Goal: Task Accomplishment & Management: Contribute content

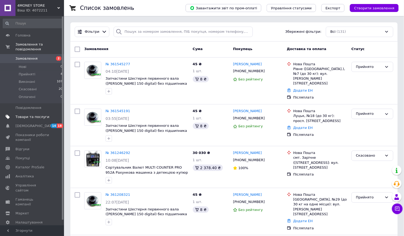
click at [30, 119] on span "Товари та послуги" at bounding box center [32, 117] width 34 height 5
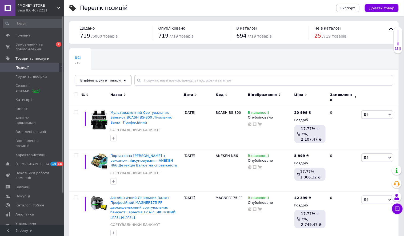
drag, startPoint x: 388, startPoint y: 6, endPoint x: 381, endPoint y: 3, distance: 7.6
click at [367, 6] on span "Додати товар" at bounding box center [381, 8] width 25 height 4
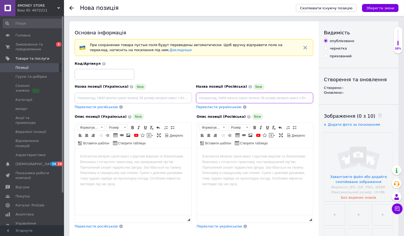
click at [272, 103] on input at bounding box center [254, 98] width 117 height 11
click at [272, 95] on input at bounding box center [254, 98] width 117 height 11
paste input "Счетная Машинка Банкнот + Режим "МИКС" AccuBANKER AB5800 Счетчик с Автоматическ…"
drag, startPoint x: 224, startPoint y: 98, endPoint x: 355, endPoint y: 105, distance: 131.1
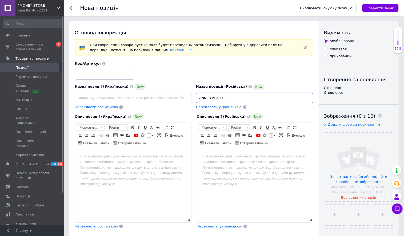
click at [353, 103] on div "Основна інформація При сохранении товара пустые поля будут переведены автоматич…" at bounding box center [233, 182] width 329 height 323
drag, startPoint x: 272, startPoint y: 96, endPoint x: 181, endPoint y: 98, distance: 90.9
click at [181, 98] on div "Назва позиції (Українська) New Перекласти російською Код/Артикул Назва позиції …" at bounding box center [194, 85] width 243 height 52
click at [303, 97] on input "Сорировщик Банкнот автомтический AccuBANKER AB5800" at bounding box center [254, 98] width 117 height 11
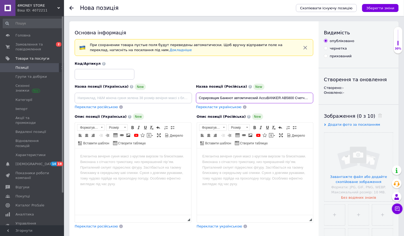
drag, startPoint x: 282, startPoint y: 99, endPoint x: 196, endPoint y: 95, distance: 86.5
click at [196, 95] on input "Сорировщик Банкнот автомтический AccuBANKER AB5800 Счетчик с мультивалютной про…" at bounding box center [254, 98] width 117 height 11
click at [207, 98] on input "Сорировщик Банкнот автомтический AccuBANKER AB5800 Счетчик с мультивалютной про…" at bounding box center [254, 98] width 117 height 11
click at [204, 97] on input "Сорировщик Банкнот автомтический AccuBANKER AB5800 Счетчик с мультивалютной про…" at bounding box center [254, 98] width 117 height 11
click at [246, 97] on input "Сортировщик Банкнот автомтический AccuBANKER AB5800 Счетчик с мультивалютной пр…" at bounding box center [254, 98] width 117 height 11
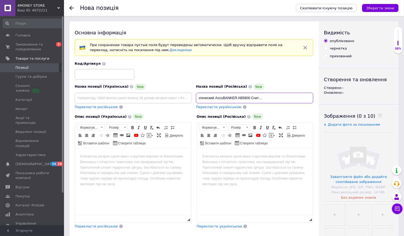
scroll to position [0, 80]
drag, startPoint x: 278, startPoint y: 97, endPoint x: 312, endPoint y: 100, distance: 34.8
click at [312, 100] on input "Сортировщик Банкнот автоматический AccuBANKER AB5800 Счетчик с мультивалютной п…" at bounding box center [254, 98] width 117 height 11
click at [259, 96] on input "Сортировщик Банкнот автоматический AccuBANKER AB5800 Счетчик с мультивалютной п…" at bounding box center [254, 98] width 117 height 11
click at [256, 97] on input "Сортировщик Банкнот автоматический AccuBANKER AB5800 Счетчик с мультивалютной п…" at bounding box center [254, 98] width 117 height 11
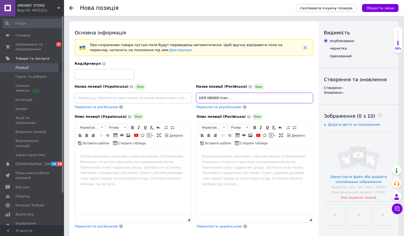
click at [256, 97] on input "Сортировщик Банкнот автоматический AccuBANKER AB5800 Счетчик с мультивалютной п…" at bounding box center [254, 98] width 117 height 11
click at [268, 99] on input "Сортировщик Банкнот автоматический AccuBANKER AB5800 Счетчик с мультивалютной п…" at bounding box center [254, 98] width 117 height 11
type input "Сортировщик Банкнот автоматический AccuBANKER AB5800 Счетчик с мультивалютной п…"
click at [143, 106] on div "Перекласти російською" at bounding box center [133, 107] width 117 height 5
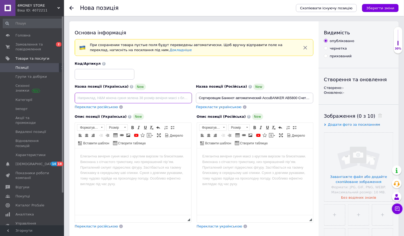
click at [145, 101] on input at bounding box center [133, 98] width 117 height 11
paste input "Сортувальник Автоматичний банкнот AccuBANKER AB5800 Лічильник з мультивалютною …"
drag, startPoint x: 144, startPoint y: 98, endPoint x: 62, endPoint y: 91, distance: 83.0
type input "Сортувальник Автоматичний банкнот AccuBANKER AB5800 Лічильник з мультивалютною …"
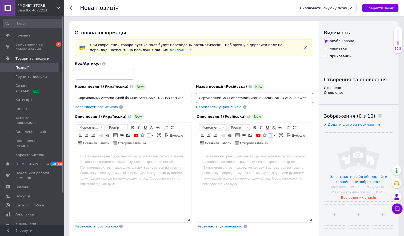
drag, startPoint x: 297, startPoint y: 98, endPoint x: 263, endPoint y: 99, distance: 34.1
click at [263, 99] on input "Сортировщик Банкнот автоматический AccuBANKER AB5800 Счетчик с мультивалютной п…" at bounding box center [254, 98] width 117 height 11
click at [113, 77] on input at bounding box center [105, 74] width 60 height 11
paste input "AccuBANKER AB5800"
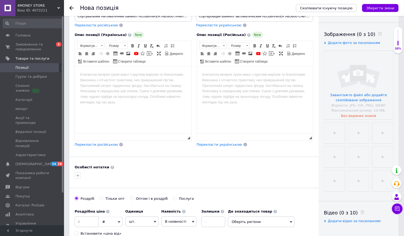
scroll to position [84, 0]
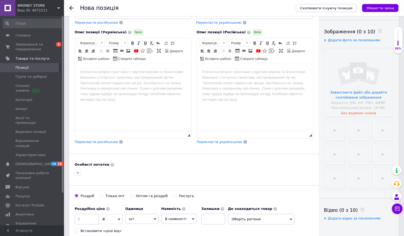
type input "AccuBANKER AB5800"
click at [242, 80] on html at bounding box center [255, 72] width 116 height 16
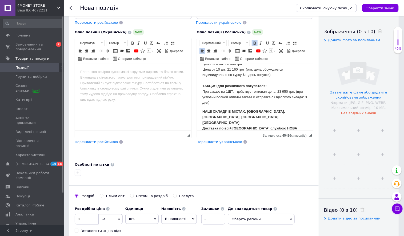
scroll to position [521, 0]
click at [234, 86] on p "СТОИМОСТЬ : Цена за 1 шт: 25 199 грн / 600$ Цена от 3 шт: 23 950 грн Цена от 10…" at bounding box center [255, 78] width 106 height 55
click at [159, 80] on html at bounding box center [133, 72] width 116 height 16
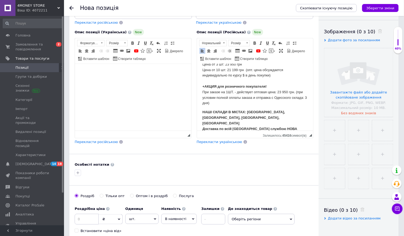
scroll to position [728, 0]
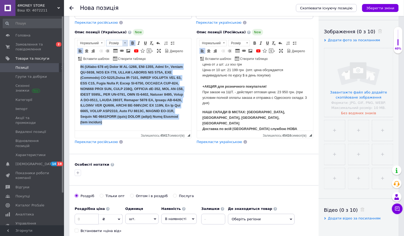
click at [118, 45] on span "Розмір" at bounding box center [114, 43] width 16 height 6
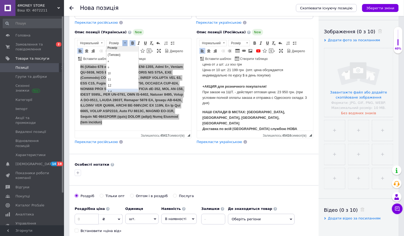
scroll to position [3, 0]
drag, startPoint x: 119, startPoint y: 87, endPoint x: 152, endPoint y: 63, distance: 40.9
click at [119, 88] on link "14" at bounding box center [122, 91] width 31 height 6
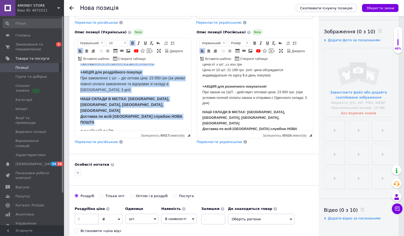
scroll to position [552, 0]
click at [114, 65] on span "ВАРТІСТЬ: Ціна за 1 шт: 25 199 грн / 600$ Ціна від 3 шт: 23 950 грн Ціна від 10…" at bounding box center [127, 51] width 94 height 27
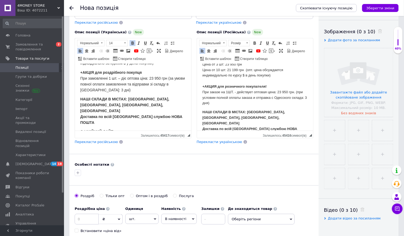
click at [114, 65] on span "ВАРТІСТЬ: Ціна за 1 шт: 25 199 грн / 600$ Ціна від 3 шт: 23 950 грн Ціна від 10…" at bounding box center [127, 51] width 94 height 27
click at [236, 87] on p "СТОИМОСТЬ : Цена за 1 шт: 25 199 грн / 600$ Цена от 3 шт: 23 950 грн Цена от 10…" at bounding box center [255, 78] width 106 height 55
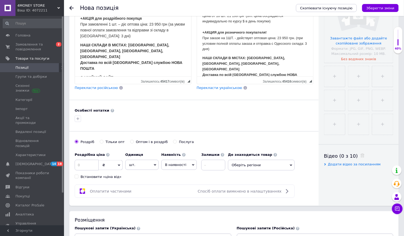
scroll to position [143, 0]
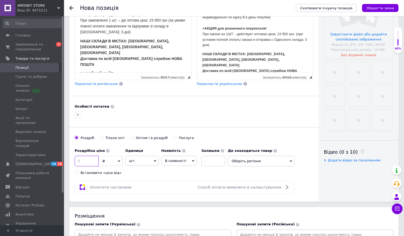
click at [89, 167] on input at bounding box center [87, 161] width 24 height 11
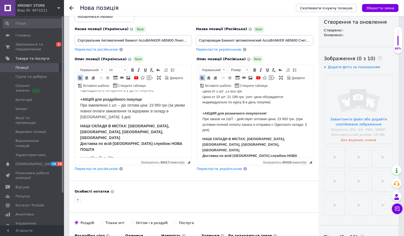
scroll to position [42, 0]
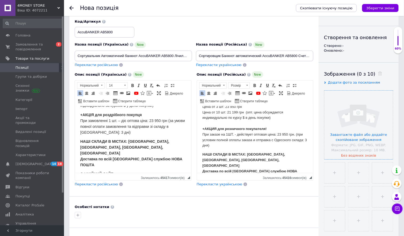
type input "21199"
click at [343, 112] on input "file" at bounding box center [358, 125] width 69 height 69
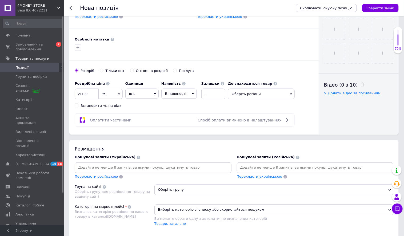
scroll to position [226, 0]
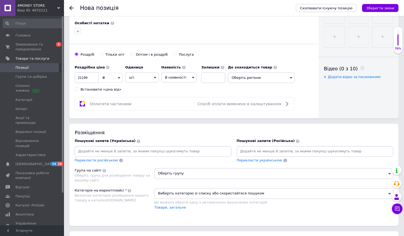
click at [186, 179] on span "Оберіть групу" at bounding box center [273, 173] width 239 height 11
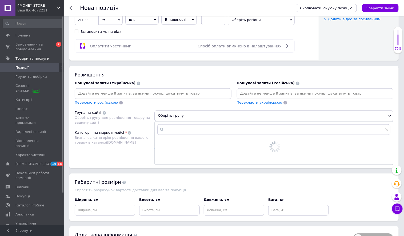
scroll to position [317, 0]
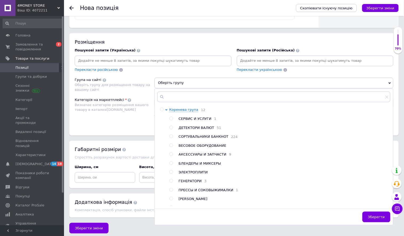
click at [171, 138] on input "radio" at bounding box center [170, 136] width 3 height 3
radio input "true"
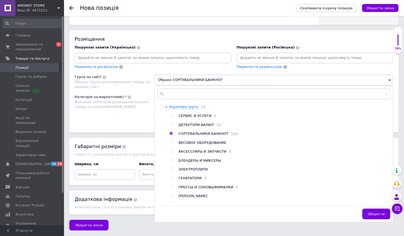
scroll to position [342, 0]
click at [367, 212] on span "Зберегти" at bounding box center [376, 214] width 17 height 4
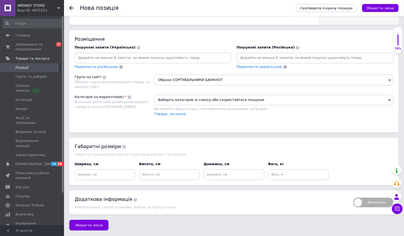
click at [173, 96] on span "Виберіть категорію зі списку або скористайтеся пошуком" at bounding box center [273, 100] width 239 height 11
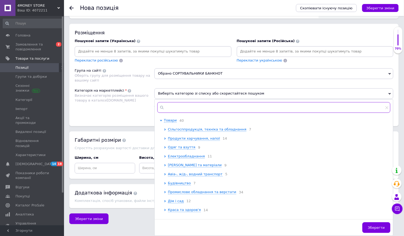
click at [205, 112] on input "text" at bounding box center [273, 107] width 233 height 11
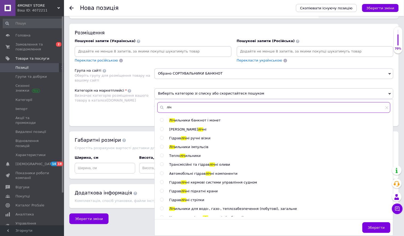
type input "ліч"
click at [161, 122] on input "radio" at bounding box center [161, 120] width 3 height 3
radio input "true"
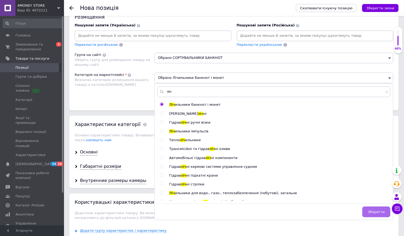
click at [367, 212] on span "Зберегти" at bounding box center [376, 212] width 17 height 4
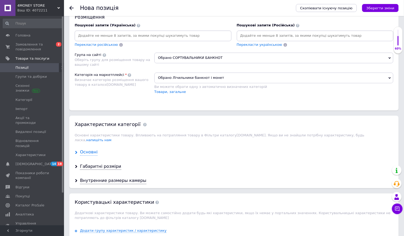
click at [89, 156] on div "Основні" at bounding box center [89, 153] width 18 height 6
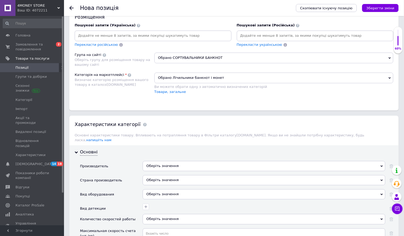
click at [161, 171] on div "Оберіть значення" at bounding box center [264, 166] width 243 height 10
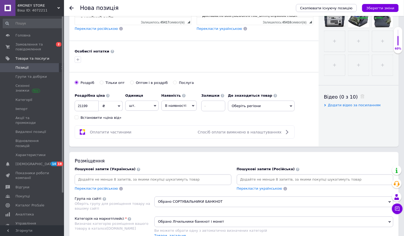
scroll to position [0, 0]
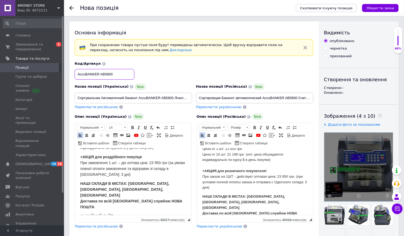
drag, startPoint x: 99, startPoint y: 74, endPoint x: 72, endPoint y: 75, distance: 26.7
click at [73, 75] on div "Код/Артикул AccuBANKER AB5800" at bounding box center [194, 70] width 243 height 22
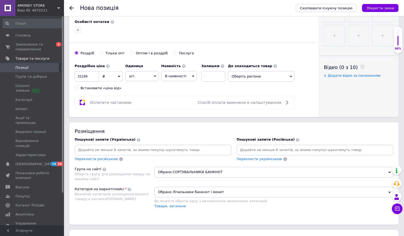
scroll to position [358, 0]
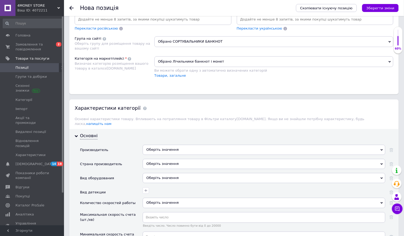
click at [164, 155] on div "Оберіть значення" at bounding box center [264, 150] width 243 height 10
click at [157, 155] on div "Оберіть значення" at bounding box center [264, 150] width 243 height 10
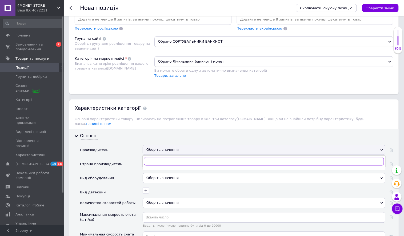
paste input "AccuBANKER"
drag, startPoint x: 170, startPoint y: 178, endPoint x: 156, endPoint y: 178, distance: 13.6
click at [156, 166] on input "AccuBANKER" at bounding box center [264, 161] width 240 height 9
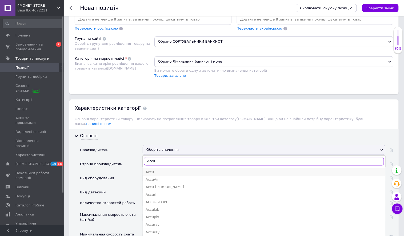
type input "Accu"
click at [155, 175] on div "Accu" at bounding box center [264, 172] width 237 height 5
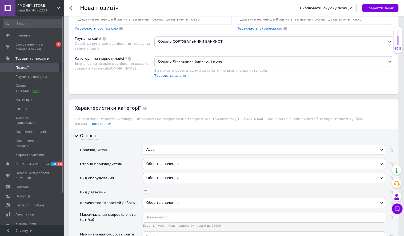
click at [163, 169] on div "Оберіть значення" at bounding box center [264, 164] width 243 height 10
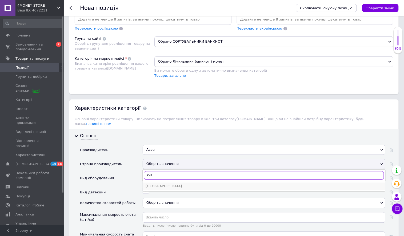
type input "кит"
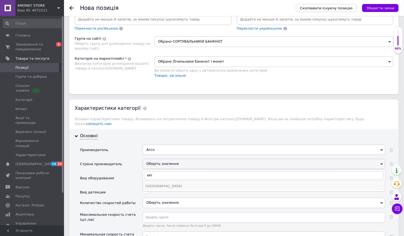
click at [162, 189] on div "[GEOGRAPHIC_DATA]" at bounding box center [264, 186] width 237 height 5
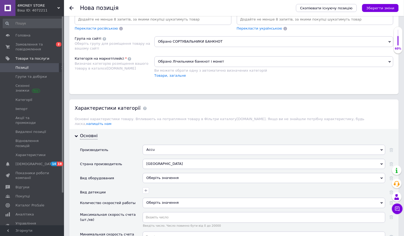
click at [160, 183] on div "Оберіть значення" at bounding box center [264, 178] width 243 height 10
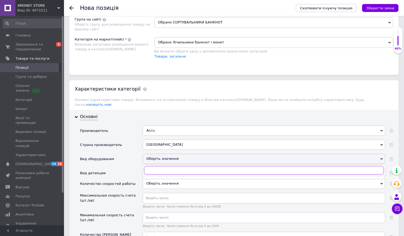
scroll to position [437, 0]
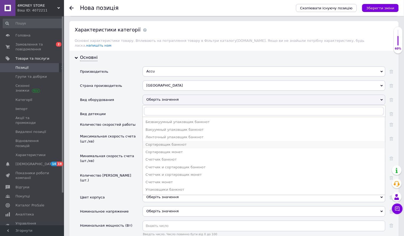
click at [181, 147] on div "Сортировщик банкнот" at bounding box center [264, 144] width 237 height 5
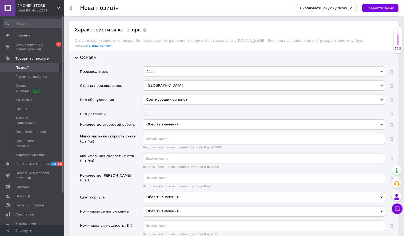
click at [145, 114] on icon "button" at bounding box center [146, 112] width 4 height 4
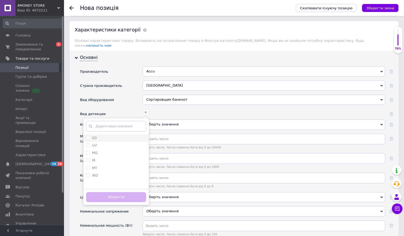
click at [117, 140] on div "SD" at bounding box center [116, 138] width 60 height 5
checkbox input "true"
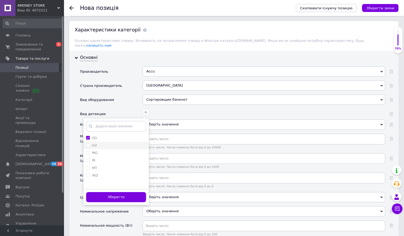
click at [116, 148] on div "UV" at bounding box center [116, 145] width 60 height 5
checkbox input "true"
click at [116, 155] on div "MG" at bounding box center [116, 153] width 60 height 5
checkbox input "true"
click at [120, 203] on button "Зберегти" at bounding box center [116, 197] width 60 height 10
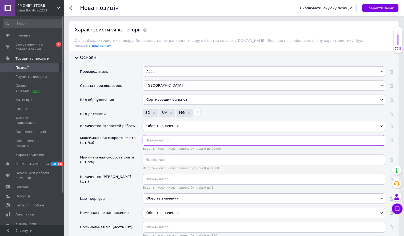
click at [161, 146] on input "text" at bounding box center [264, 140] width 243 height 11
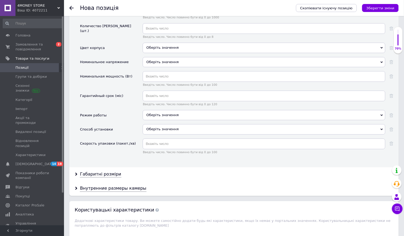
scroll to position [588, 0]
type input "1800"
click at [172, 101] on input "text" at bounding box center [264, 95] width 243 height 11
type input "12"
click at [168, 120] on div "Оберіть значення" at bounding box center [264, 115] width 243 height 10
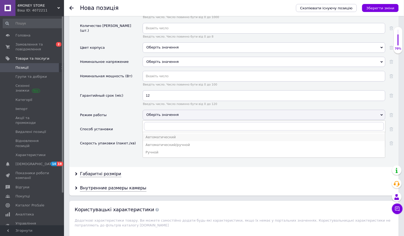
click at [171, 140] on div "Автоматический" at bounding box center [264, 137] width 237 height 5
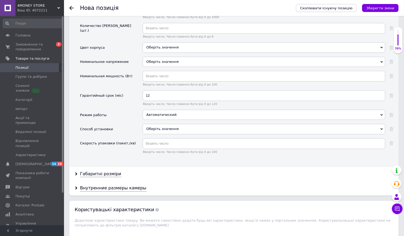
click at [172, 134] on div "Оберіть значення" at bounding box center [264, 129] width 243 height 10
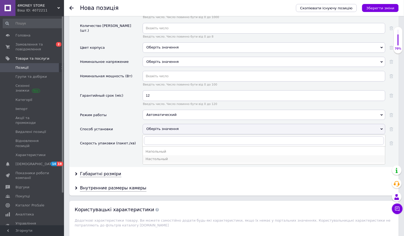
click at [171, 163] on li "Настольный" at bounding box center [264, 158] width 242 height 7
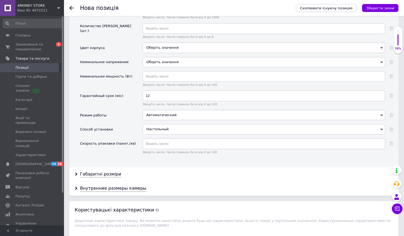
scroll to position [47, 0]
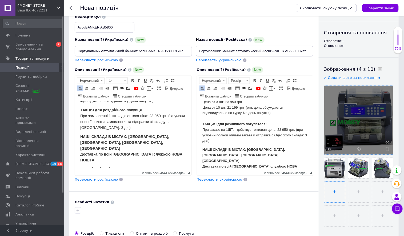
click at [345, 195] on input "file" at bounding box center [334, 192] width 21 height 21
type input "C:\fakepath\2202202401_0-600x600_0.jpg"
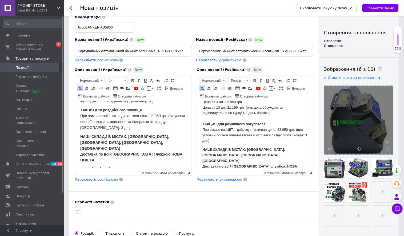
click at [344, 137] on div at bounding box center [358, 120] width 69 height 69
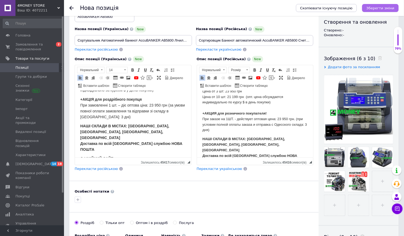
scroll to position [59, 0]
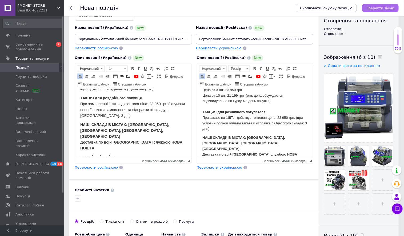
click at [367, 8] on icon "Зберегти зміни" at bounding box center [380, 8] width 28 height 4
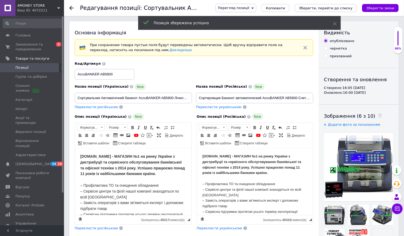
click at [249, 7] on span "Перегляд позиції" at bounding box center [233, 8] width 31 height 4
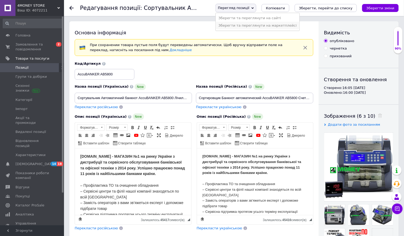
click at [237, 25] on li "Зберегти та переглянути на маркетплейсі" at bounding box center [257, 25] width 83 height 7
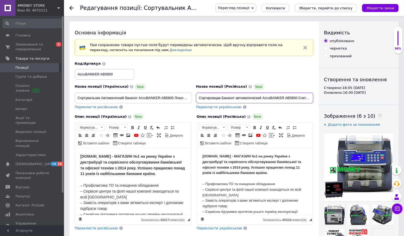
click at [209, 98] on input "Сортировщик Банкнот автоматический AccuBANKER AB5800 Счетчик с мультивалютной п…" at bounding box center [254, 98] width 117 height 11
click at [159, 98] on input "Сортувальник Автоматичний банкнот AccuBANKER AB5800 Лічильник з мультивалютною …" at bounding box center [133, 98] width 117 height 11
click at [45, 11] on div "Ваш ID: 4072211" at bounding box center [40, 10] width 47 height 5
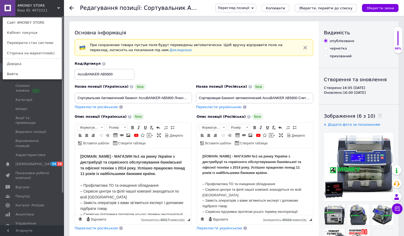
click at [49, 7] on div "4MONEY STORE Ваш ID: 4072211 Сайт 4MONEY STORE Кабінет покупця Перевірити стан …" at bounding box center [32, 8] width 64 height 16
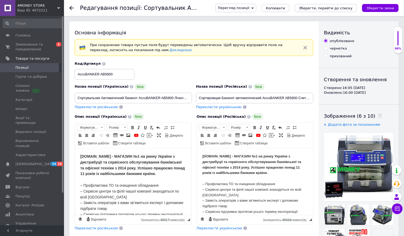
click at [52, 3] on span "4MONEY STORE" at bounding box center [37, 5] width 40 height 5
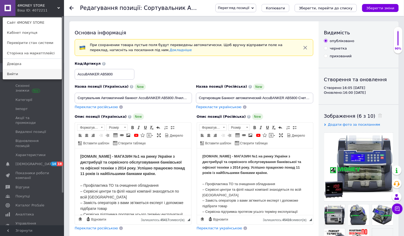
click at [43, 76] on link "Вийти" at bounding box center [32, 74] width 59 height 10
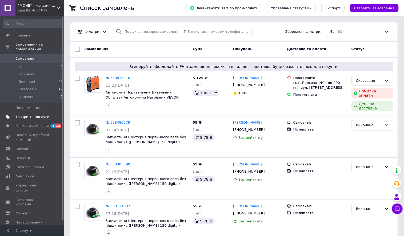
click at [28, 118] on span "Товари та послуги" at bounding box center [32, 117] width 34 height 5
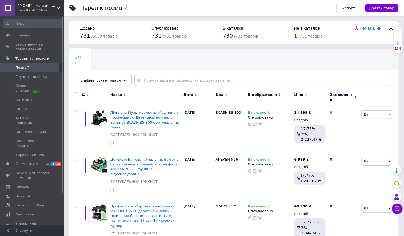
click at [389, 9] on span "Додати товар" at bounding box center [381, 8] width 25 height 4
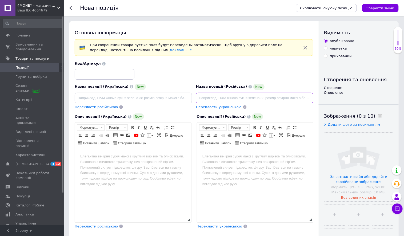
click at [259, 98] on input at bounding box center [254, 98] width 117 height 11
paste input "Счетная Машинка Банкнот + Режим "МИКС" AccuBANKER AB5800 Счетчик с Автоматическ…"
drag, startPoint x: 225, startPoint y: 98, endPoint x: 342, endPoint y: 99, distance: 117.3
click at [342, 99] on div "Основна інформація При сохранении товара пустые поля будут переведены автоматич…" at bounding box center [233, 182] width 329 height 323
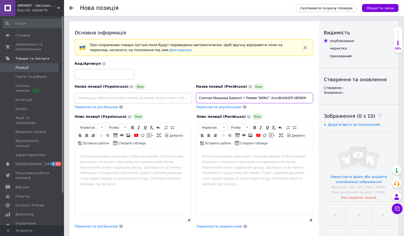
scroll to position [0, 0]
drag, startPoint x: 271, startPoint y: 98, endPoint x: 205, endPoint y: 96, distance: 66.4
click at [205, 96] on input "Счетная Машинка Банкнот + Режим "МИКС" AccuBANKER AB5800" at bounding box center [254, 98] width 117 height 11
drag, startPoint x: 303, startPoint y: 99, endPoint x: 317, endPoint y: 100, distance: 15.0
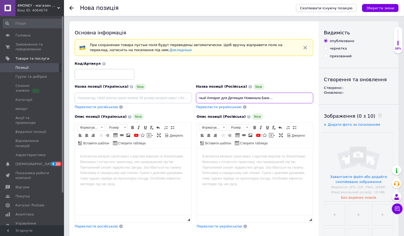
click at [317, 100] on div "Основна інформація При сохранении товара пустые поля будут переведены автоматич…" at bounding box center [193, 182] width 249 height 323
drag, startPoint x: 303, startPoint y: 99, endPoint x: 339, endPoint y: 101, distance: 36.3
click at [327, 99] on div "Основна інформація При сохранении товара пустые поля будут переведены автоматич…" at bounding box center [233, 182] width 329 height 323
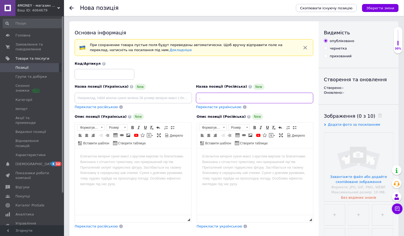
type input "Мультивалютный Счетный Аппарат для Детекции Номинала Банкнот AccuBANKER AB5800 …"
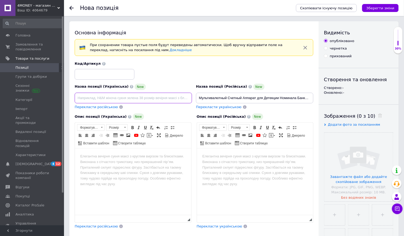
click at [174, 94] on input at bounding box center [133, 98] width 117 height 11
paste input "Мультивалютний Рахунковий Апарат для Детекції Номіналу Банкнот AccuBANKER AB580…"
drag, startPoint x: 175, startPoint y: 97, endPoint x: 78, endPoint y: 95, distance: 97.3
click at [78, 95] on input "Мультивалютний Рахунковий Апарат для Детекції Номіналу Банкнот AccuBANKER AB580…" at bounding box center [133, 98] width 117 height 11
type input "Мультивалютний Рахунковий Апарат для Детекції Номіналу Банкнот AccuBANKER AB580…"
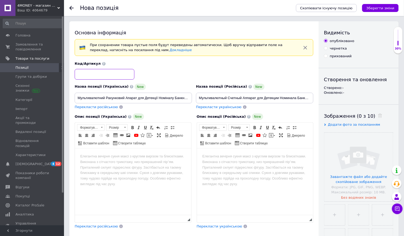
click at [130, 75] on input at bounding box center [105, 74] width 60 height 11
paste input "AccuBANKER AB5800"
type input "AccuBANKER AB5800"
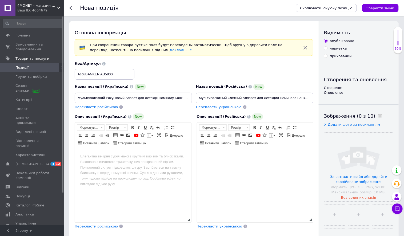
click at [244, 154] on body "Редактор, 74914577-0987-485E-87D0-196F0821EBD3" at bounding box center [255, 157] width 106 height 6
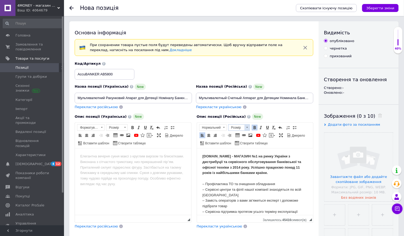
scroll to position [747, 0]
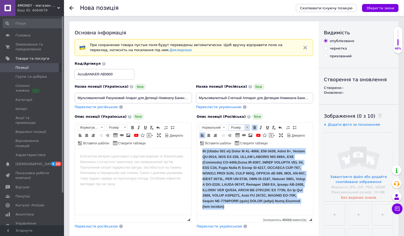
click at [243, 127] on span "Розмір" at bounding box center [236, 128] width 16 height 6
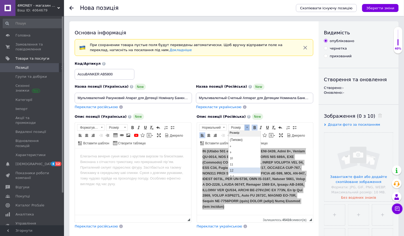
scroll to position [3, 0]
click at [237, 173] on link "14" at bounding box center [243, 175] width 31 height 6
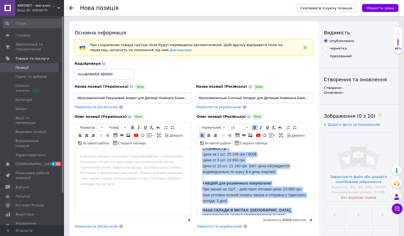
scroll to position [546, 0]
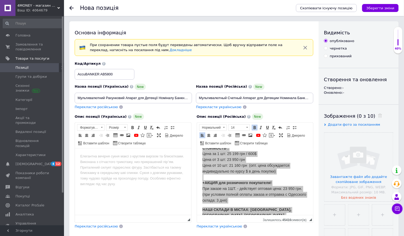
click at [159, 164] on html at bounding box center [133, 156] width 116 height 16
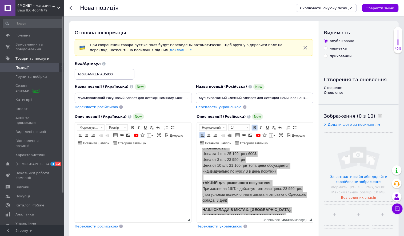
scroll to position [728, 0]
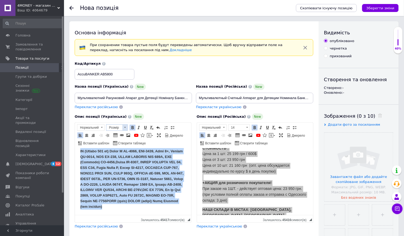
drag, startPoint x: 120, startPoint y: 129, endPoint x: 22, endPoint y: 6, distance: 157.2
click at [120, 129] on span "Розмір" at bounding box center [114, 128] width 16 height 6
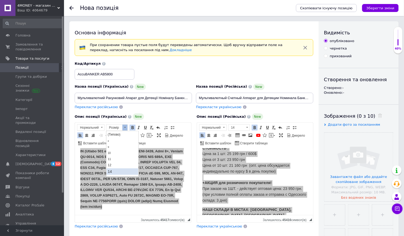
scroll to position [9, 0]
click at [126, 168] on link "14" at bounding box center [122, 170] width 31 height 6
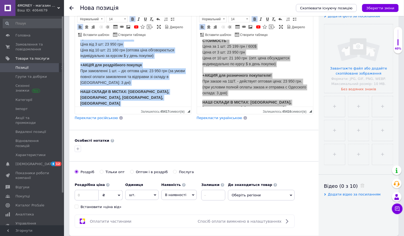
scroll to position [151, 0]
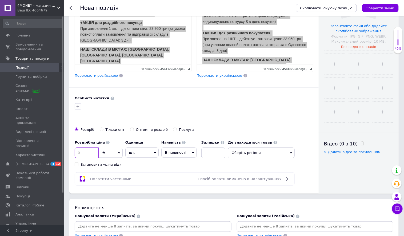
click at [92, 158] on input at bounding box center [87, 153] width 24 height 11
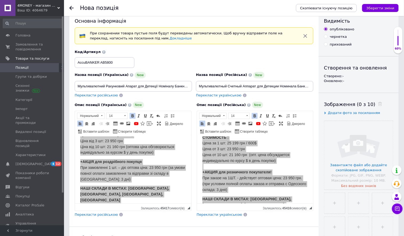
scroll to position [804, 0]
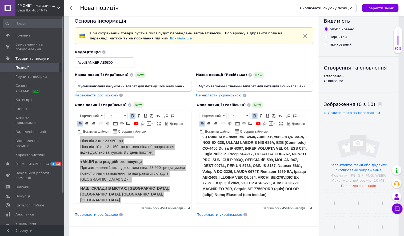
type input "25199"
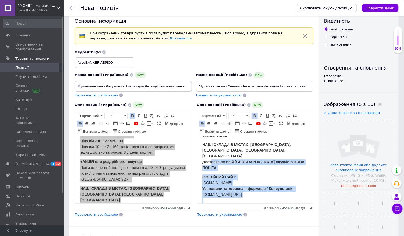
scroll to position [601, 0]
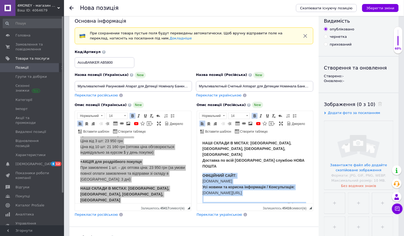
drag, startPoint x: 227, startPoint y: 195, endPoint x: 200, endPoint y: 171, distance: 35.1
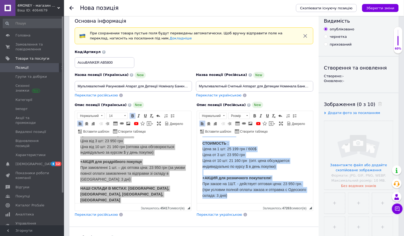
scroll to position [534, 0]
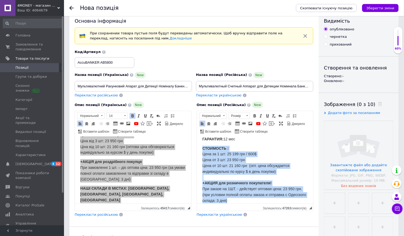
drag, startPoint x: 249, startPoint y: 174, endPoint x: 198, endPoint y: 160, distance: 53.5
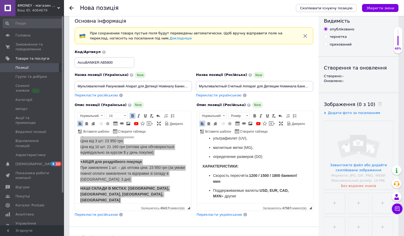
scroll to position [0, 0]
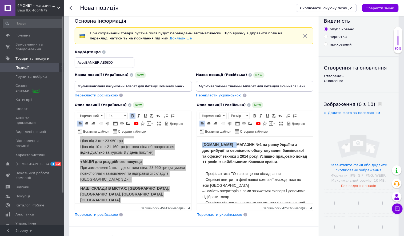
drag, startPoint x: 237, startPoint y: 144, endPoint x: 198, endPoint y: 142, distance: 39.2
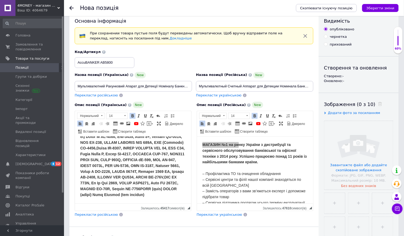
click at [110, 196] on p "ОФІЦІЙНИЙ САЙТ: 4MONEY.COM.UA Усі новини та корисна інформація / Консультація: …" at bounding box center [133, 84] width 106 height 227
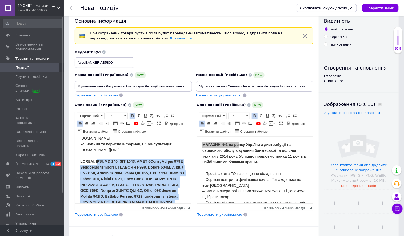
scroll to position [623, 0]
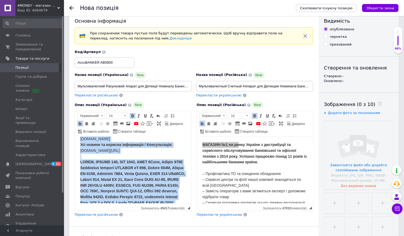
drag, startPoint x: 106, startPoint y: 199, endPoint x: 76, endPoint y: 148, distance: 58.7
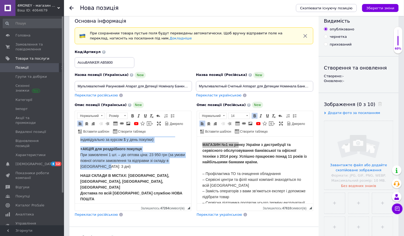
scroll to position [541, 0]
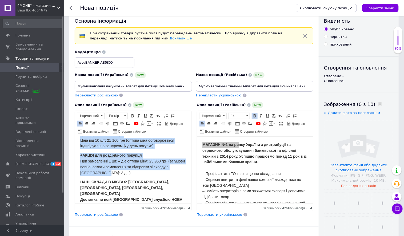
drag, startPoint x: 111, startPoint y: 174, endPoint x: 80, endPoint y: 142, distance: 44.9
click at [126, 148] on span "ВАРТІСТЬ: Ціна за 1 шт: 25 199 грн / 600$ Ціна від 3 шт: 23 950 грн Ціна від 10…" at bounding box center [127, 134] width 94 height 27
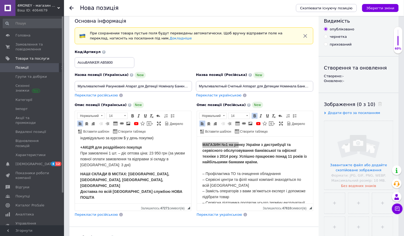
scroll to position [550, 0]
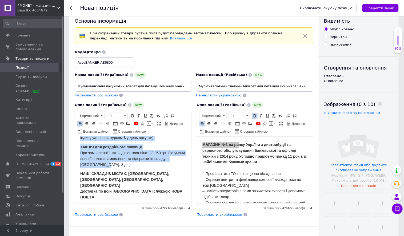
drag, startPoint x: 110, startPoint y: 191, endPoint x: 79, endPoint y: 145, distance: 56.1
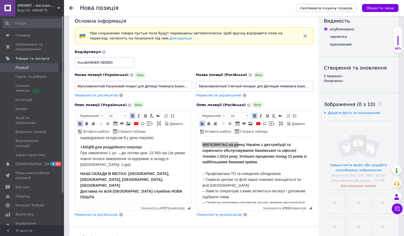
click at [137, 166] on span "+АКЦІЯ для роздрібного покупця При замовленні 1 шт. – діє оптова ціна: 23 950 г…" at bounding box center [132, 156] width 105 height 22
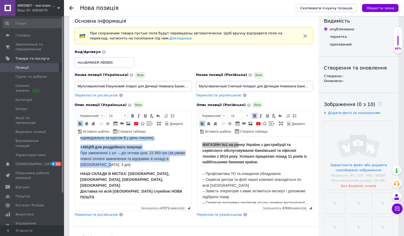
drag, startPoint x: 122, startPoint y: 191, endPoint x: 80, endPoint y: 145, distance: 62.8
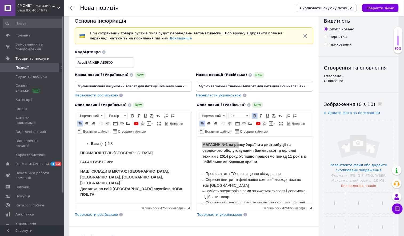
scroll to position [0, 0]
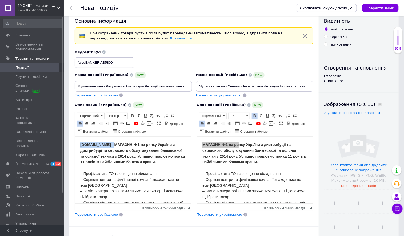
drag, startPoint x: 115, startPoint y: 145, endPoint x: 75, endPoint y: 140, distance: 40.6
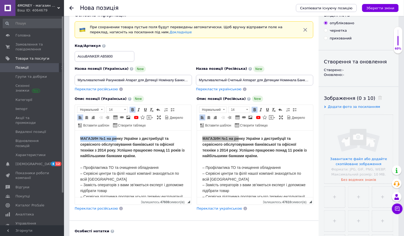
scroll to position [23, 0]
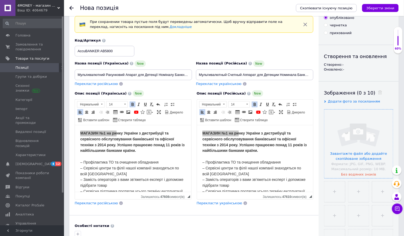
click at [342, 136] on input "file" at bounding box center [358, 144] width 69 height 69
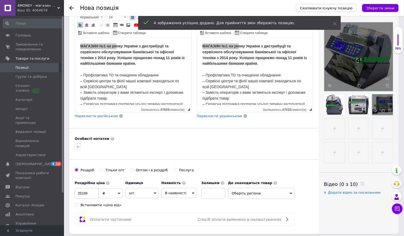
scroll to position [105, 0]
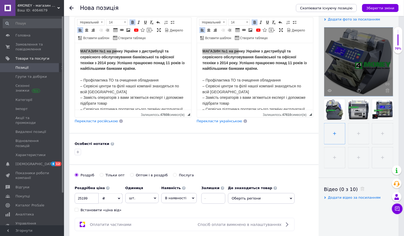
click at [345, 134] on input "file" at bounding box center [334, 133] width 21 height 21
type input "C:\fakepath\2202202401_0-600x600_0.jpg"
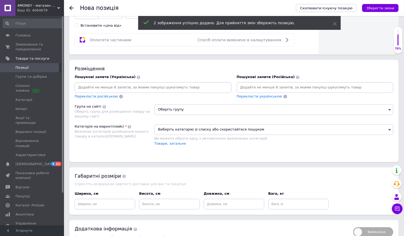
scroll to position [291, 0]
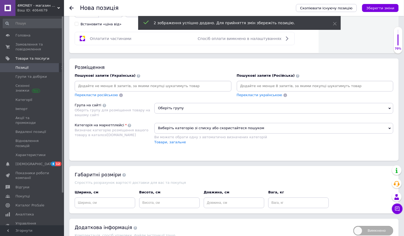
click at [189, 114] on span "Оберіть групу" at bounding box center [273, 108] width 239 height 11
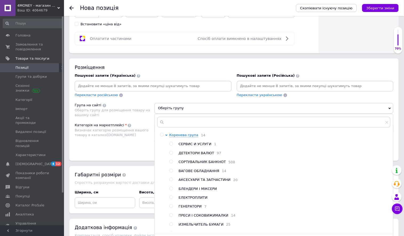
click at [171, 164] on input "radio" at bounding box center [170, 161] width 3 height 3
radio input "true"
click at [119, 128] on div "Категорія на маркетплейсі" at bounding box center [99, 125] width 49 height 5
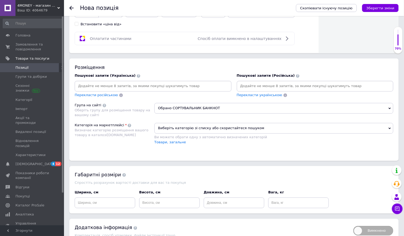
click at [179, 134] on span "Виберіть категорію зі списку або скористайтеся пошуком" at bounding box center [273, 128] width 239 height 11
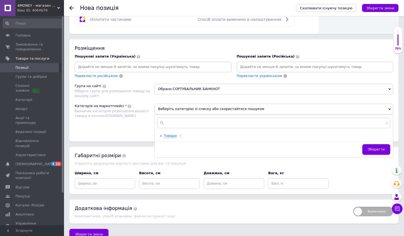
scroll to position [341, 0]
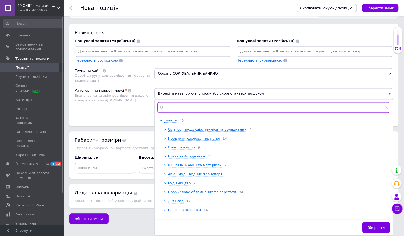
click at [183, 113] on input "text" at bounding box center [273, 107] width 233 height 11
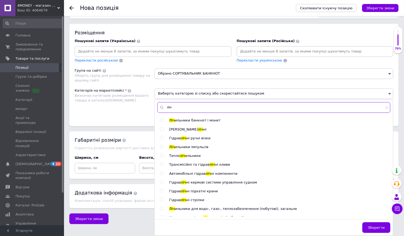
type input "ліч"
click at [163, 122] on input "radio" at bounding box center [161, 120] width 3 height 3
radio input "true"
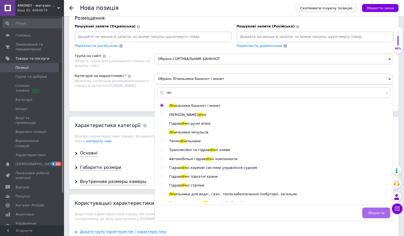
click at [377, 219] on button "Зберегти" at bounding box center [376, 213] width 28 height 11
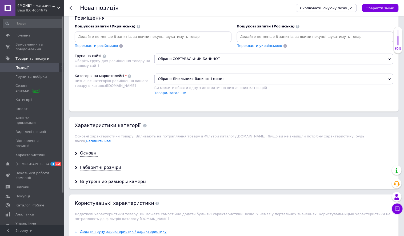
click at [85, 161] on div "Основні" at bounding box center [233, 154] width 329 height 14
click at [87, 157] on div "Основні" at bounding box center [89, 154] width 18 height 6
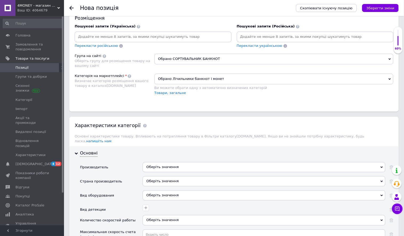
click at [158, 172] on div "Оберіть значення" at bounding box center [264, 167] width 243 height 10
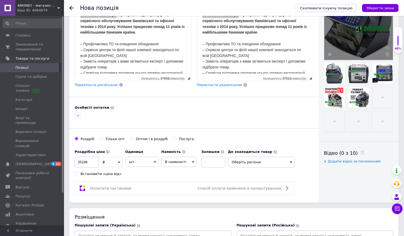
scroll to position [0, 0]
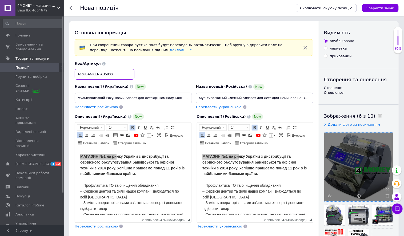
drag, startPoint x: 85, startPoint y: 75, endPoint x: 77, endPoint y: 74, distance: 8.1
click at [77, 74] on input "AccuBANKER AB5800" at bounding box center [105, 74] width 60 height 11
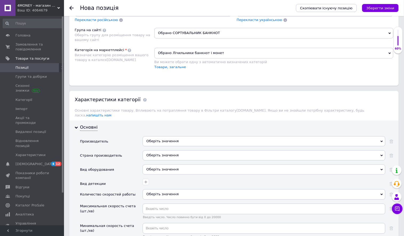
scroll to position [385, 0]
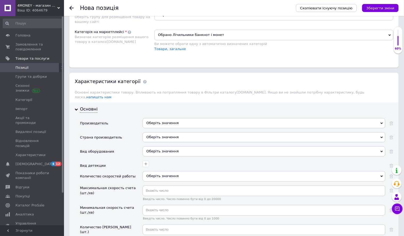
click at [158, 128] on div "Оберіть значення" at bounding box center [264, 123] width 243 height 10
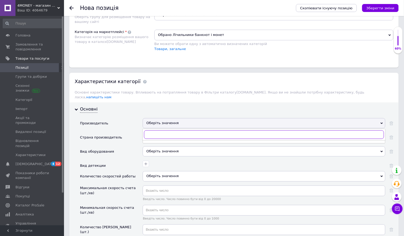
paste input "Accu"
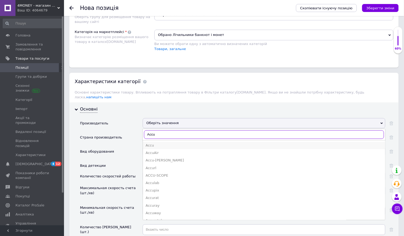
type input "Accu"
click at [164, 148] on div "Accu" at bounding box center [264, 145] width 237 height 5
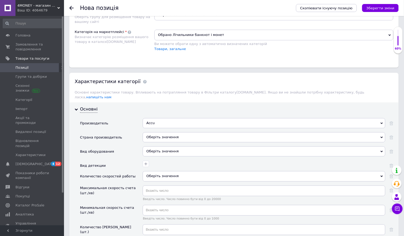
click at [164, 142] on div "Оберіть значення" at bounding box center [264, 137] width 243 height 10
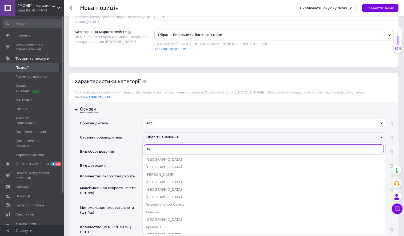
type input "r"
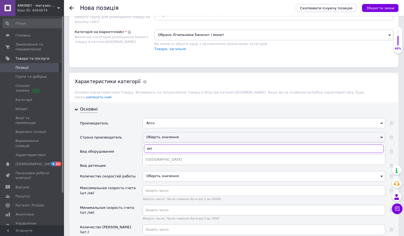
click at [151, 153] on input "кит" at bounding box center [264, 148] width 240 height 9
type input "кит"
click at [168, 162] on div "[GEOGRAPHIC_DATA]" at bounding box center [264, 159] width 237 height 5
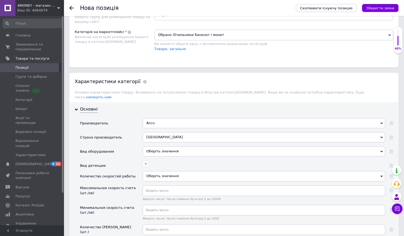
click at [152, 156] on div "Оберіть значення" at bounding box center [264, 151] width 243 height 10
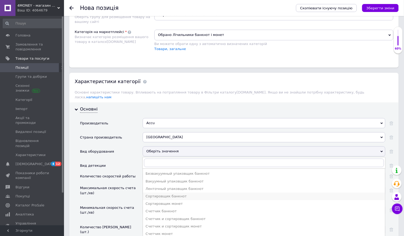
click at [171, 199] on div "Сортировщик банкнот" at bounding box center [264, 196] width 237 height 5
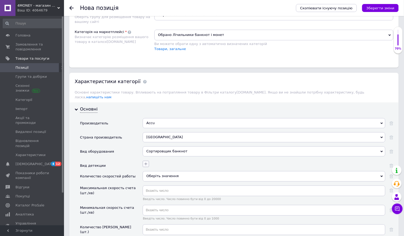
click at [148, 166] on icon "button" at bounding box center [146, 164] width 4 height 4
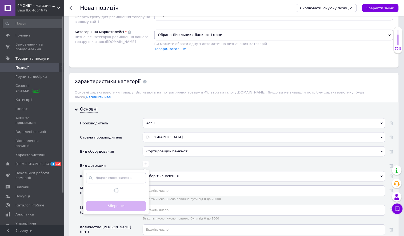
scroll to position [401, 0]
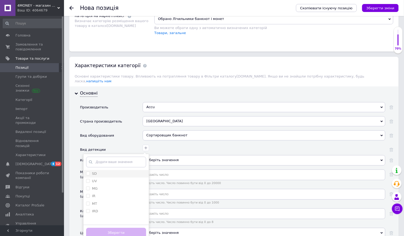
click at [117, 176] on div "SD" at bounding box center [116, 173] width 60 height 5
checkbox input "true"
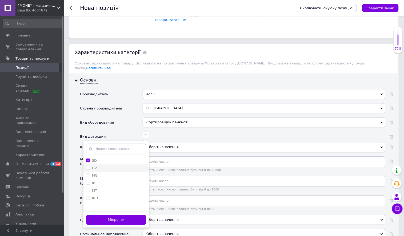
scroll to position [414, 0]
click at [116, 170] on div "UV" at bounding box center [116, 168] width 60 height 5
checkbox input "true"
click at [116, 179] on li "MG" at bounding box center [115, 175] width 65 height 7
checkbox input "true"
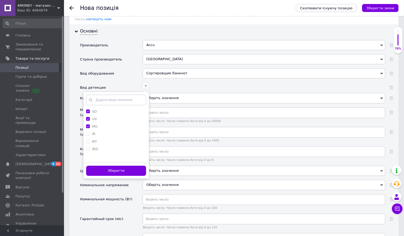
scroll to position [499, 0]
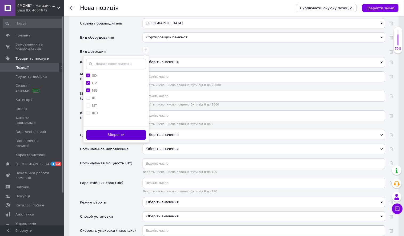
click at [127, 140] on button "Зберегти" at bounding box center [116, 135] width 60 height 10
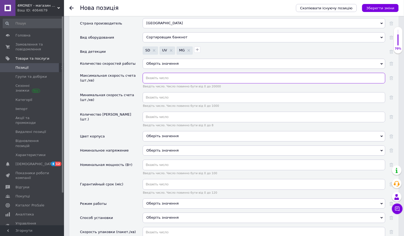
click at [171, 83] on input "text" at bounding box center [264, 78] width 243 height 11
type input "1800"
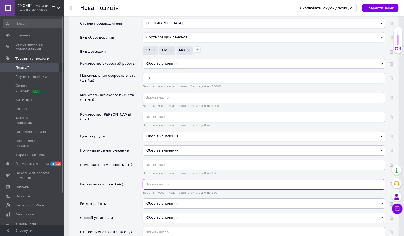
click at [188, 190] on input "text" at bounding box center [264, 184] width 243 height 11
type input "12"
drag, startPoint x: 172, startPoint y: 221, endPoint x: 139, endPoint y: 212, distance: 33.8
click at [172, 209] on div "Оберіть значення" at bounding box center [264, 204] width 243 height 10
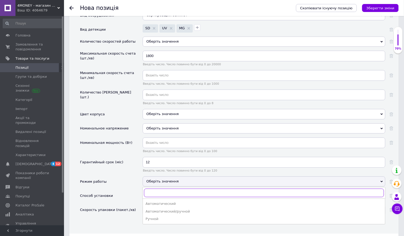
scroll to position [567, 0]
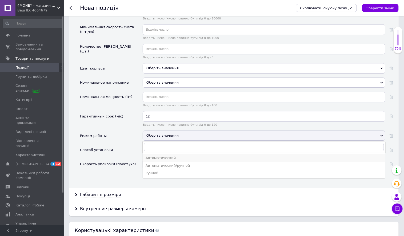
click at [156, 160] on div "Автоматический" at bounding box center [264, 158] width 237 height 5
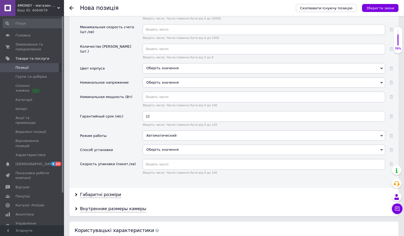
click at [160, 155] on div "Оберіть значення" at bounding box center [264, 150] width 243 height 10
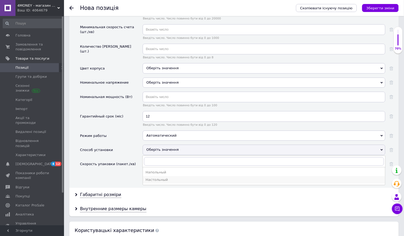
click at [172, 184] on li "Настольный" at bounding box center [264, 179] width 242 height 7
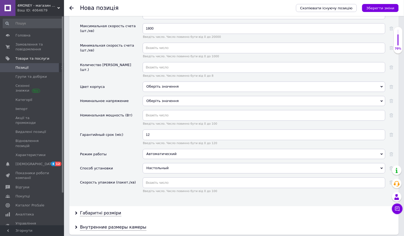
scroll to position [0, 0]
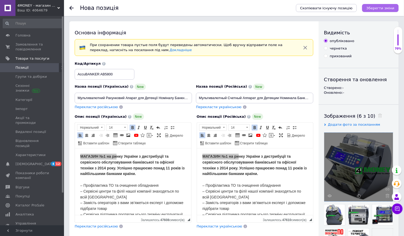
click at [375, 7] on icon "Зберегти зміни" at bounding box center [380, 8] width 28 height 4
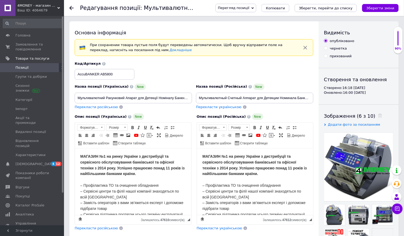
click at [245, 15] on div "Перегляд позиції Зберегти та переглянути на сайті Зберегти та переглянути на ма…" at bounding box center [302, 8] width 194 height 16
click at [247, 9] on span "Перегляд позиції" at bounding box center [233, 8] width 31 height 4
click at [246, 25] on li "Зберегти та переглянути на маркетплейсі" at bounding box center [257, 25] width 83 height 7
click at [53, 9] on div "Ваш ID: 4064679" at bounding box center [40, 10] width 47 height 5
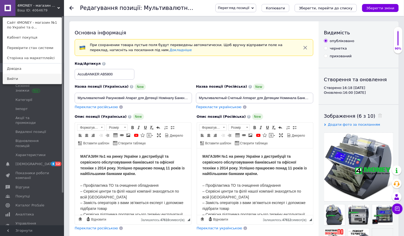
click at [38, 78] on link "Вийти" at bounding box center [32, 79] width 59 height 10
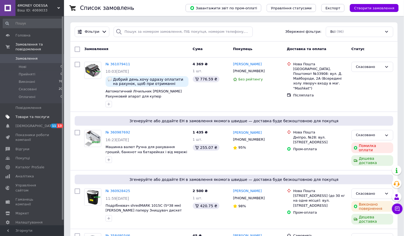
click at [36, 117] on span "Товари та послуги" at bounding box center [32, 117] width 34 height 5
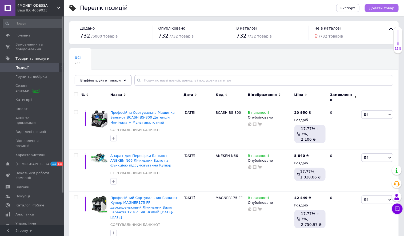
click at [367, 9] on span "Додати товар" at bounding box center [381, 8] width 25 height 4
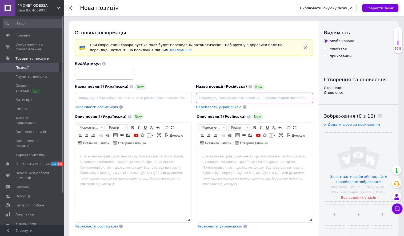
click at [242, 96] on input at bounding box center [254, 98] width 117 height 11
paste input "Счетная Машинка Банкнот + Режим "МИКС" AccuBANKER AB5800 Счетчик с Автоматическ…"
drag, startPoint x: 225, startPoint y: 97, endPoint x: 365, endPoint y: 95, distance: 140.5
click at [365, 95] on div "Основна інформація При сохранении товара пустые поля будут переведены автоматич…" at bounding box center [233, 182] width 329 height 323
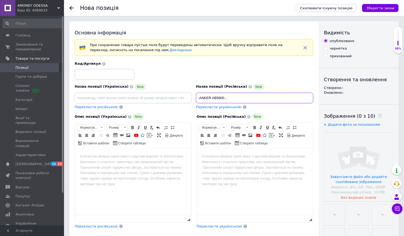
click at [295, 98] on input "Счетная Машинка Банкнот + Режим "МИКС" AccuBANKER AB5800 Счетчик с Автоматическ…" at bounding box center [254, 98] width 117 height 11
drag, startPoint x: 224, startPoint y: 97, endPoint x: 337, endPoint y: 95, distance: 113.8
click at [333, 97] on div "Основна інформація При сохранении товара пустые поля будут переведены автоматич…" at bounding box center [233, 182] width 329 height 323
drag, startPoint x: 272, startPoint y: 98, endPoint x: 183, endPoint y: 100, distance: 89.0
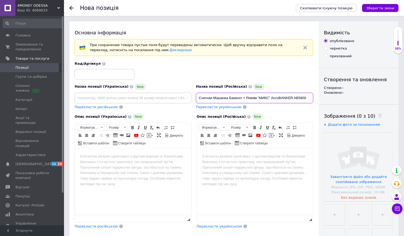
click at [183, 100] on div "Назва позиції (Українська) New Перекласти російською Код/Артикул Назва позиції …" at bounding box center [194, 85] width 243 height 52
click at [274, 97] on input "Профессиональный Сортировщик Валют с детекцией Номинала AccuBANKER AB5800" at bounding box center [254, 98] width 117 height 11
drag, startPoint x: 302, startPoint y: 98, endPoint x: 326, endPoint y: 98, distance: 23.5
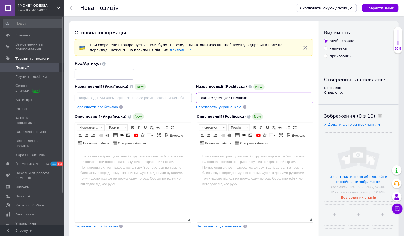
click at [326, 98] on div "Основна інформація При сохранении товара пустые поля будут переведены автоматич…" at bounding box center [233, 182] width 329 height 323
click at [299, 96] on input "Профессиональный Сортировщик Валют с детекцией Номинала + Режим "Микс" AccuBANK…" at bounding box center [254, 98] width 117 height 11
drag, startPoint x: 278, startPoint y: 100, endPoint x: 175, endPoint y: 94, distance: 103.3
click at [175, 94] on div "Назва позиції (Українська) New Перекласти російською Код/Артикул Назва позиції …" at bounding box center [194, 85] width 243 height 52
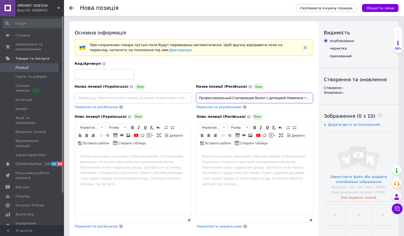
click at [203, 96] on input "Профессиональный Сортировщик Валют с детекцией Номинала + Режим "Микс" AccuBANK…" at bounding box center [254, 98] width 117 height 11
type input "Профессиональный Сортировщик Валют с детекцией Номинала + Режим "Микс" AccuBANK…"
click at [182, 98] on input at bounding box center [133, 98] width 117 height 11
paste input "Професійний Сортувальник Валют з детекцією Номіналу + Режим "Мікс" AccuBANKER A…"
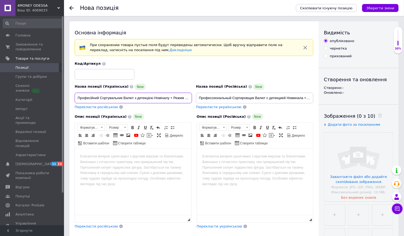
scroll to position [0, 43]
type input "Професійний Сортувальник Валют з детекцією Номіналу + Режим "Мікс" AccuBANKER A…"
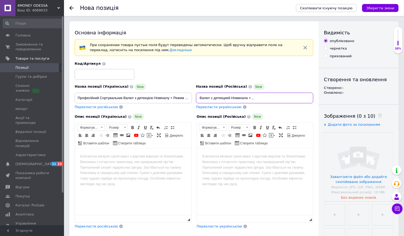
drag, startPoint x: 295, startPoint y: 97, endPoint x: 329, endPoint y: 97, distance: 33.3
click at [329, 97] on div "Основна інформація При сохранении товара пустые поля будут переведены автоматич…" at bounding box center [233, 182] width 329 height 323
click at [299, 95] on input "Профессиональный Сортировщик Валют с детекцией Номинала + Режим "Микс" AccuBANK…" at bounding box center [254, 98] width 117 height 11
drag, startPoint x: 275, startPoint y: 97, endPoint x: 296, endPoint y: 98, distance: 20.8
click at [296, 98] on input "Профессиональный Сортировщик Валют с детекцией Номинала + Режим "Микс" AccuBANK…" at bounding box center [254, 98] width 117 height 11
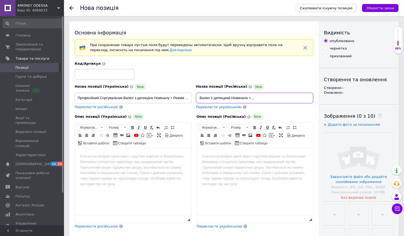
click at [296, 98] on input "Профессиональный Сортировщик Валют с детекцией Номинала + Режим "Микс" AccuBANK…" at bounding box center [254, 98] width 117 height 11
click at [281, 98] on input "Профессиональный Сортировщик Валют с детекцией Номинала + Режим "Микс" AccuBANK…" at bounding box center [254, 98] width 117 height 11
drag, startPoint x: 285, startPoint y: 97, endPoint x: 277, endPoint y: 97, distance: 8.3
click at [276, 97] on input "Профессиональный Сортировщик Валют с детекцией Номинала + Режим "Микс" AccuBANK…" at bounding box center [254, 98] width 117 height 11
drag, startPoint x: 288, startPoint y: 97, endPoint x: 294, endPoint y: 96, distance: 6.1
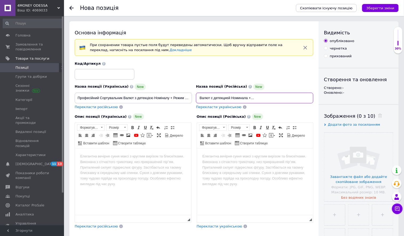
click at [288, 97] on input "Профессиональный Сортировщик Валют с детекцией Номинала + Режим "Микс" AccuBANK…" at bounding box center [254, 98] width 117 height 11
drag, startPoint x: 296, startPoint y: 97, endPoint x: 276, endPoint y: 97, distance: 20.3
click at [276, 97] on input "Профессиональный Сортировщик Валют с детекцией Номинала + Режим "Микс" AccuBANK…" at bounding box center [254, 98] width 117 height 11
click at [117, 76] on input at bounding box center [105, 74] width 60 height 11
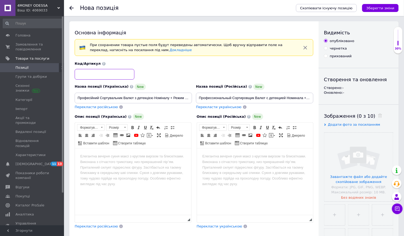
paste input "AccuBANKER"
drag, startPoint x: 78, startPoint y: 74, endPoint x: 73, endPoint y: 75, distance: 4.9
click at [73, 75] on div "Код/Артикул AccuBANKER" at bounding box center [194, 70] width 243 height 22
type input "AccuBANKER"
click at [253, 154] on body "Редактор, D31E05E3-7EF2-43EB-8271-026E57469567" at bounding box center [255, 157] width 106 height 6
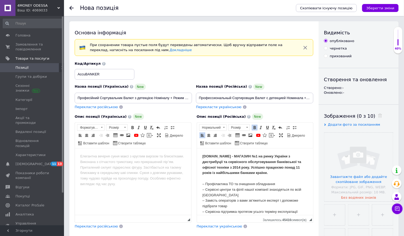
scroll to position [747, 0]
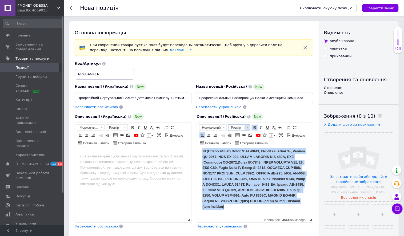
click at [243, 130] on span "Розмір" at bounding box center [236, 128] width 16 height 6
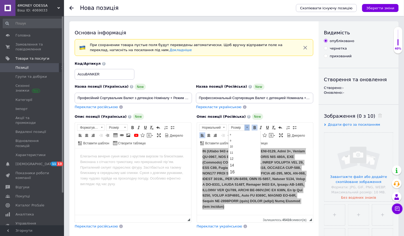
scroll to position [42, 0]
click at [240, 137] on link "14" at bounding box center [243, 137] width 31 height 6
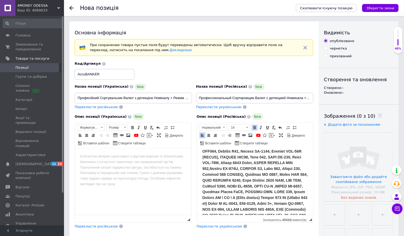
click at [150, 159] on body "Редактор, 4036B79A-B4D9-44BF-8FB3-AF5FFE318B97" at bounding box center [133, 157] width 106 height 6
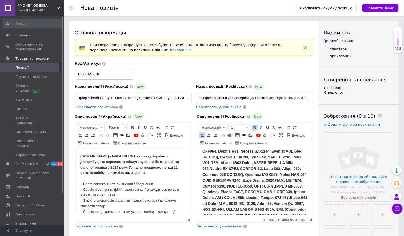
scroll to position [728, 0]
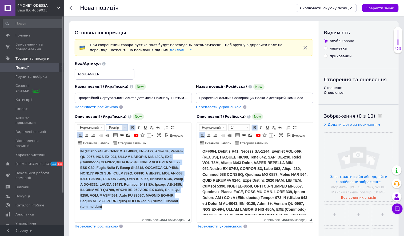
click at [124, 127] on span at bounding box center [125, 127] width 2 height 1
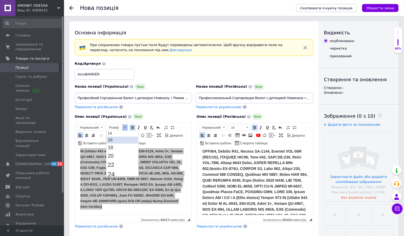
scroll to position [37, 0]
click at [119, 141] on link "14" at bounding box center [122, 142] width 31 height 6
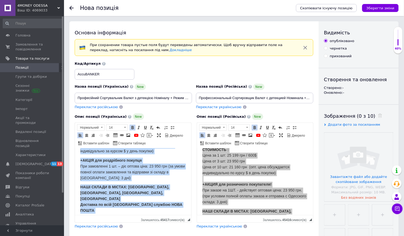
scroll to position [547, 0]
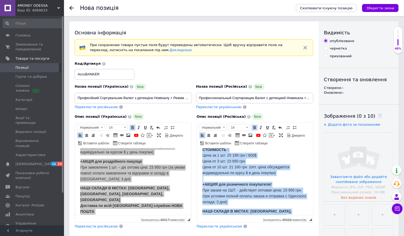
click at [237, 176] on span "СТОИМОСТЬ : Цена за 1 шт: 25 199 грн / 600$ Цена от 3 шт: 23 950 грн Цена от 10…" at bounding box center [254, 175] width 104 height 57
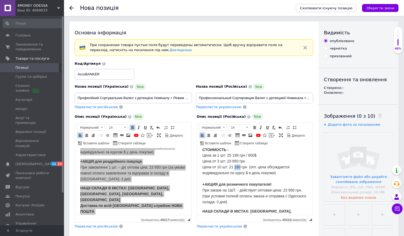
click at [237, 176] on span "СТОИМОСТЬ : Цена за 1 шт: 25 199 грн / 600$ Цена от 3 шт: 23 950 грн Цена от 10…" at bounding box center [254, 175] width 104 height 57
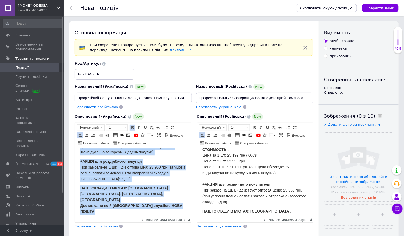
click at [116, 154] on span "ВАРТІСТЬ: Ціна за 1 шт: 25 199 грн / 600$ Ціна від 3 шт: 23 950 грн Ціна від 10…" at bounding box center [127, 140] width 94 height 27
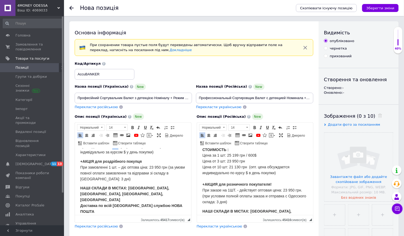
click at [116, 154] on span "ВАРТІСТЬ: Ціна за 1 шт: 25 199 грн / 600$ Ціна від 3 шт: 23 950 грн Ціна від 10…" at bounding box center [127, 140] width 94 height 27
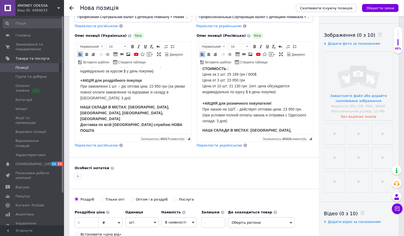
scroll to position [130, 0]
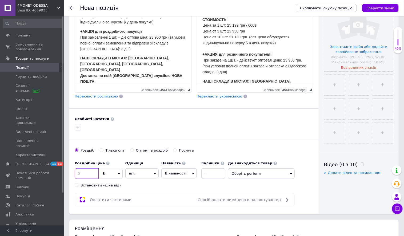
click at [81, 179] on input at bounding box center [87, 173] width 24 height 11
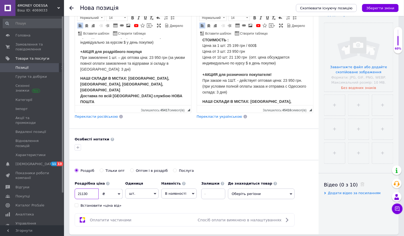
scroll to position [56, 0]
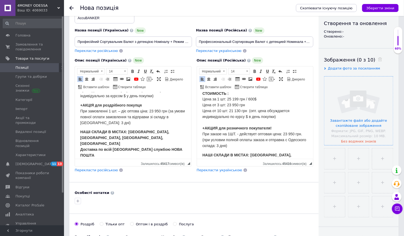
type input "21130"
click at [361, 94] on input "file" at bounding box center [358, 110] width 69 height 69
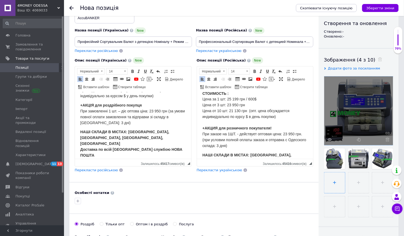
click at [345, 190] on input "file" at bounding box center [334, 182] width 21 height 21
type input "C:\fakepath\2202202401_0-600x600_0.jpg"
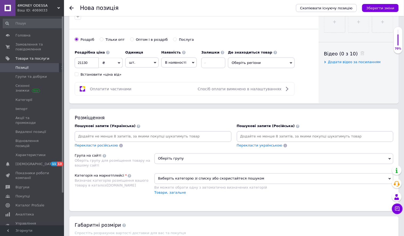
scroll to position [297, 0]
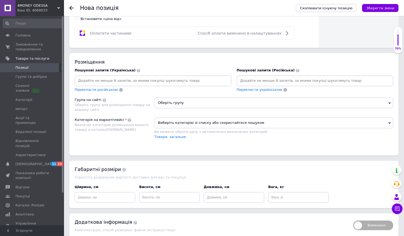
click at [179, 108] on span "Оберіть групу" at bounding box center [273, 103] width 239 height 11
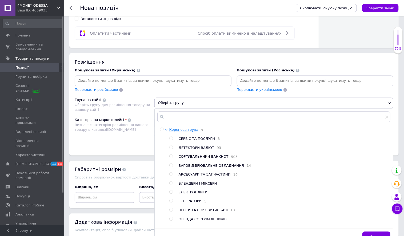
click at [174, 160] on div at bounding box center [171, 157] width 5 height 5
click at [171, 158] on input "radio" at bounding box center [170, 156] width 3 height 3
radio input "true"
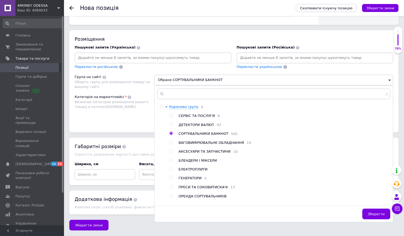
scroll to position [342, 0]
click at [367, 212] on span "Зберегти" at bounding box center [376, 214] width 17 height 4
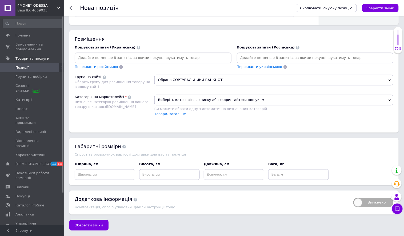
click at [184, 100] on span "Виберіть категорію зі списку або скористайтеся пошуком" at bounding box center [273, 100] width 239 height 11
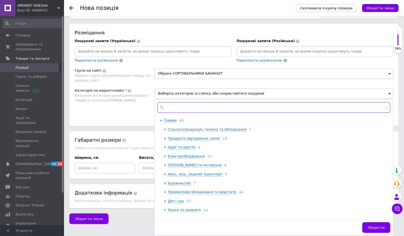
click at [194, 113] on input "text" at bounding box center [273, 107] width 233 height 11
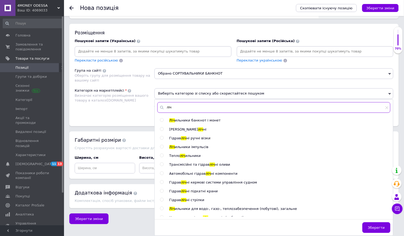
type input "ліч"
click at [195, 123] on span "ильники банкнот і монет" at bounding box center [198, 121] width 46 height 4
radio input "true"
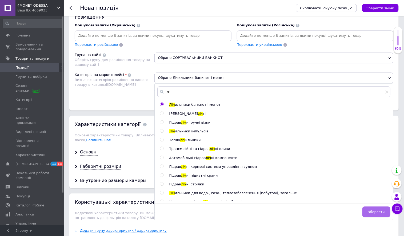
click at [367, 212] on button "Зберегти" at bounding box center [376, 212] width 28 height 11
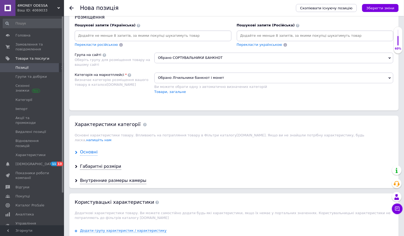
click at [95, 156] on div "Основні" at bounding box center [89, 153] width 18 height 6
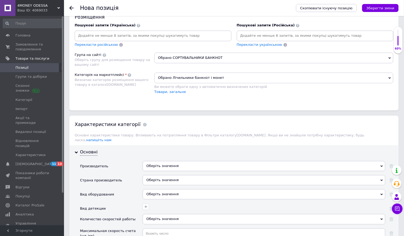
scroll to position [359, 0]
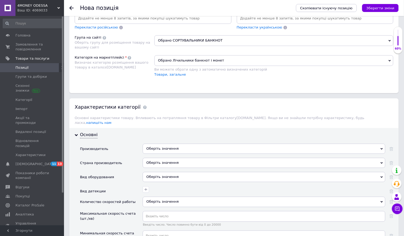
click at [163, 154] on div "Оберіть значення" at bounding box center [264, 149] width 243 height 10
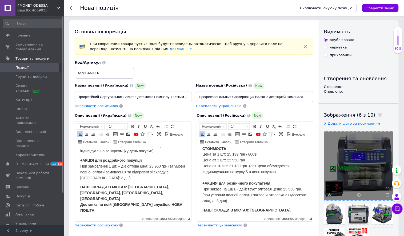
scroll to position [0, 0]
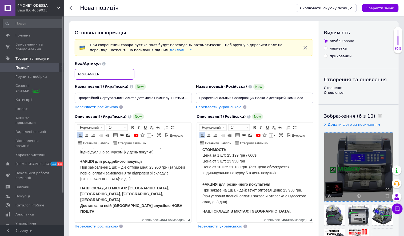
click at [85, 74] on input "AccuBANKER" at bounding box center [105, 74] width 60 height 11
drag, startPoint x: 85, startPoint y: 74, endPoint x: 80, endPoint y: 74, distance: 5.1
click at [80, 74] on input "AccuBANKER" at bounding box center [105, 74] width 60 height 11
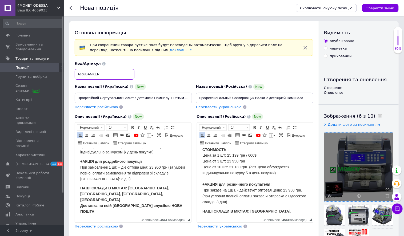
drag, startPoint x: 86, startPoint y: 75, endPoint x: 75, endPoint y: 73, distance: 11.8
click at [75, 73] on input "AccuBANKER" at bounding box center [105, 74] width 60 height 11
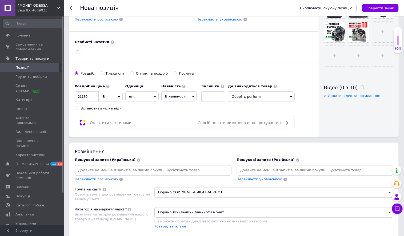
scroll to position [355, 0]
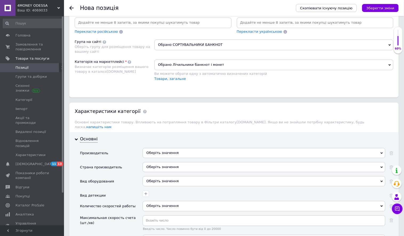
click at [162, 158] on div "Оберіть значення" at bounding box center [264, 153] width 243 height 10
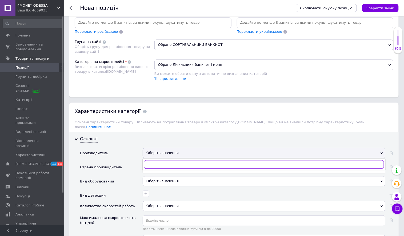
paste input "Accu"
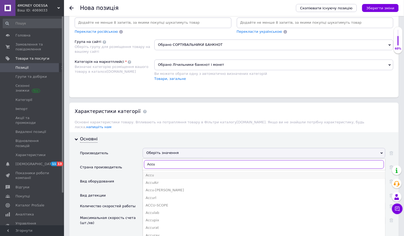
type input "Accu"
click at [167, 178] on div "Accu" at bounding box center [264, 175] width 237 height 5
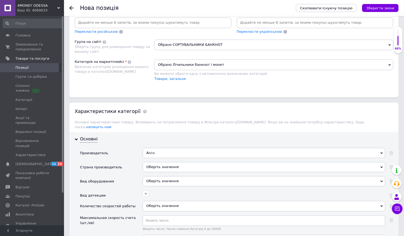
click at [171, 172] on div "Оберіть значення" at bounding box center [264, 167] width 243 height 10
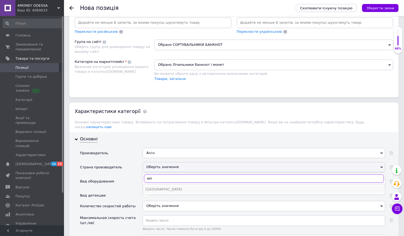
type input "кит"
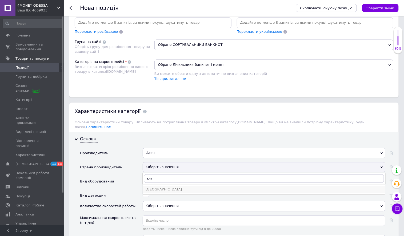
click at [167, 192] on div "[GEOGRAPHIC_DATA]" at bounding box center [264, 189] width 237 height 5
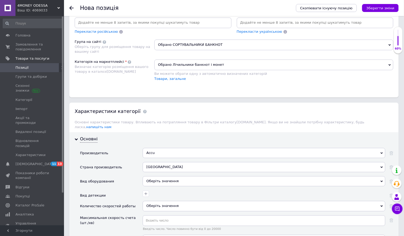
click at [167, 187] on div "Оберіть значення" at bounding box center [264, 181] width 243 height 10
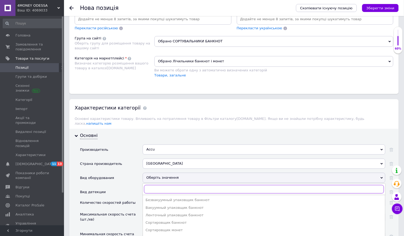
scroll to position [438, 0]
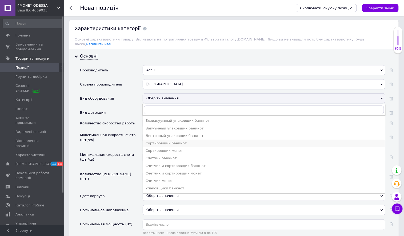
click at [174, 146] on div "Сортировщик банкнот" at bounding box center [264, 143] width 237 height 5
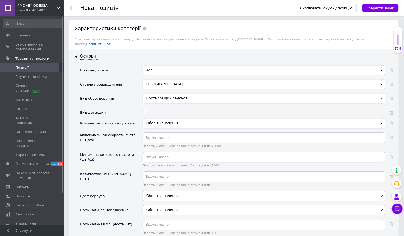
click at [148, 114] on button "button" at bounding box center [146, 111] width 6 height 6
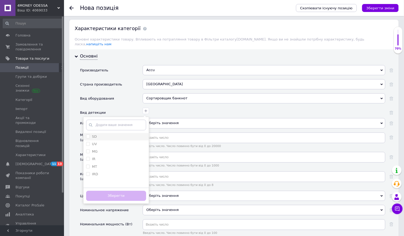
click at [114, 139] on div "SD" at bounding box center [116, 136] width 60 height 5
checkbox input "true"
click at [112, 147] on div "UV" at bounding box center [116, 144] width 60 height 5
checkbox input "true"
drag, startPoint x: 112, startPoint y: 171, endPoint x: 114, endPoint y: 174, distance: 3.0
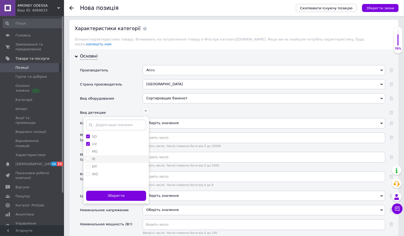
click at [112, 154] on div "MG" at bounding box center [116, 151] width 60 height 5
checkbox input "true"
click at [115, 201] on button "Зберегти" at bounding box center [116, 196] width 60 height 10
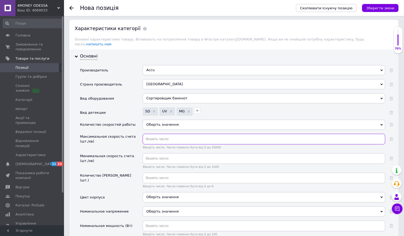
click at [166, 144] on input "text" at bounding box center [264, 139] width 243 height 11
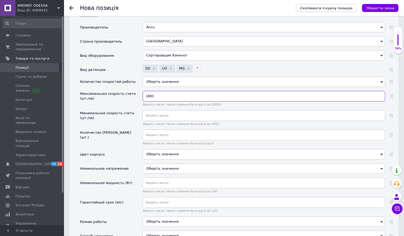
scroll to position [523, 0]
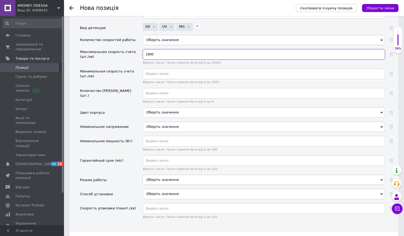
type input "1800"
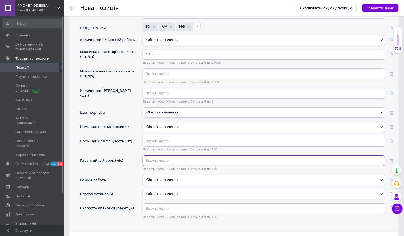
click at [183, 166] on input "text" at bounding box center [264, 160] width 243 height 11
type input "12"
click at [180, 185] on div "Оберіть значення" at bounding box center [264, 180] width 243 height 10
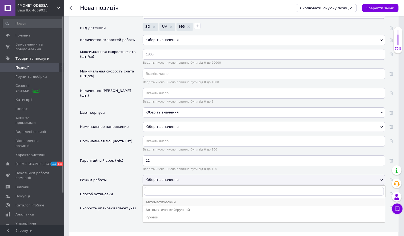
click at [174, 206] on li "Автоматический" at bounding box center [264, 202] width 242 height 7
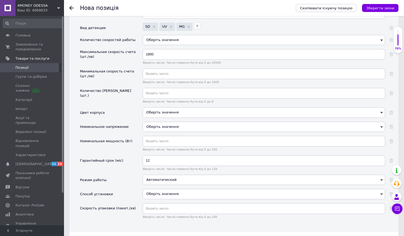
click at [174, 199] on div "Оберіть значення" at bounding box center [264, 194] width 243 height 10
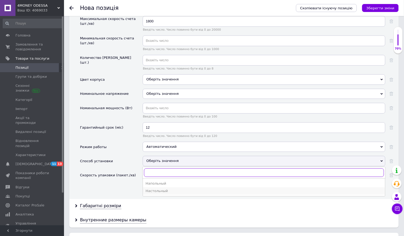
scroll to position [562, 0]
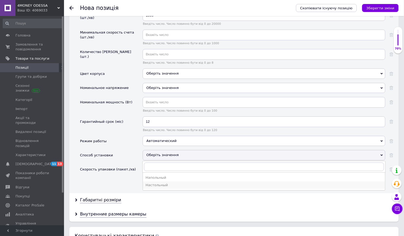
click at [170, 188] on div "Настольный" at bounding box center [264, 185] width 237 height 5
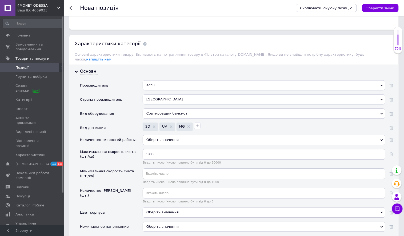
scroll to position [0, 0]
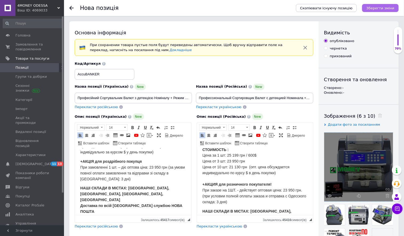
click at [367, 6] on icon "Зберегти зміни" at bounding box center [380, 8] width 28 height 4
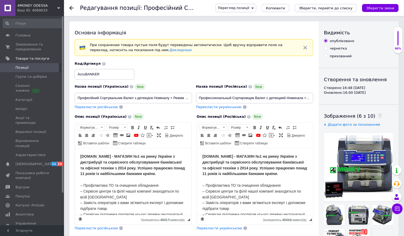
click at [256, 10] on span "Перегляд позиції" at bounding box center [235, 8] width 41 height 9
click at [245, 26] on li "Зберегти та переглянути на маркетплейсі" at bounding box center [257, 25] width 83 height 7
click at [241, 94] on input "Профессиональный Сортировщик Валют с детекцией Номинала + Режим "Микс" AccuBANK…" at bounding box center [254, 98] width 117 height 11
click at [186, 95] on input "Професійний Сортувальник Валют з детекцією Номіналу + Режим "Мікс" AccuBANKER A…" at bounding box center [133, 98] width 117 height 11
click at [58, 6] on div "4MONEY ODESSA Ваш ID: 4069033" at bounding box center [39, 8] width 49 height 16
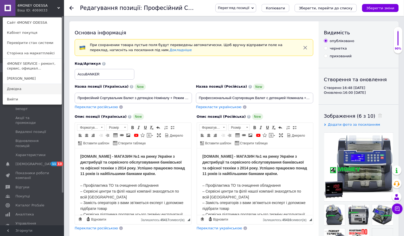
click at [42, 94] on link "Довідка" at bounding box center [32, 89] width 59 height 10
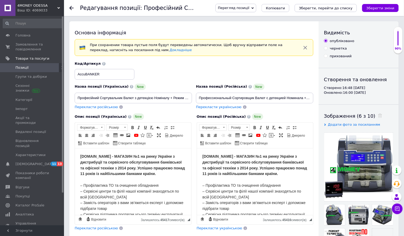
click at [48, 10] on div "Ваш ID: 4069033" at bounding box center [40, 10] width 47 height 5
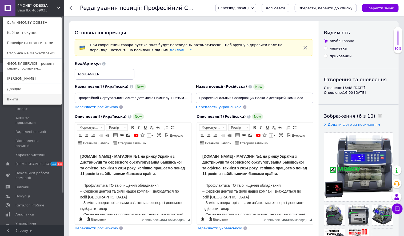
click at [44, 100] on link "Вийти" at bounding box center [32, 99] width 59 height 10
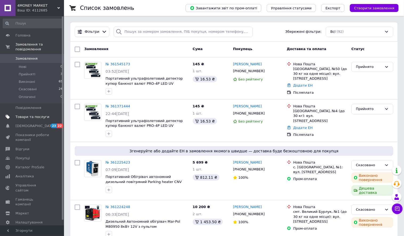
click at [35, 116] on span "Товари та послуги" at bounding box center [32, 117] width 34 height 5
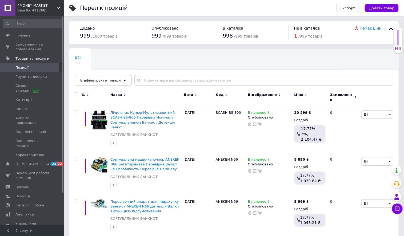
click at [41, 68] on span "Позиції" at bounding box center [32, 67] width 34 height 5
click at [382, 8] on span "Додати товар" at bounding box center [381, 8] width 25 height 4
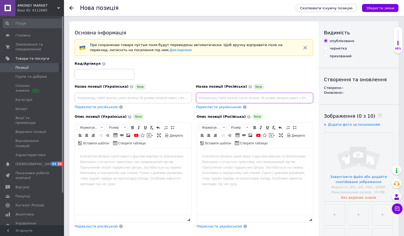
click at [256, 101] on input at bounding box center [254, 98] width 117 height 11
paste input "Счетная Машинка Банкнот + Режим "МИКС" AccuBANKER AB5800 Счетчик с Автоматическ…"
drag, startPoint x: 225, startPoint y: 97, endPoint x: 360, endPoint y: 102, distance: 134.9
click at [361, 103] on div "Основна інформація При сохранении товара пустые поля будут переведены автоматич…" at bounding box center [233, 182] width 329 height 323
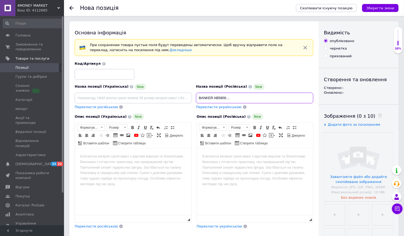
scroll to position [0, 82]
drag, startPoint x: 227, startPoint y: 97, endPoint x: 331, endPoint y: 100, distance: 104.3
click at [331, 100] on div "Основна інформація При сохранении товара пустые поля будут переведены автоматич…" at bounding box center [233, 182] width 329 height 323
drag, startPoint x: 272, startPoint y: 97, endPoint x: 213, endPoint y: 94, distance: 58.8
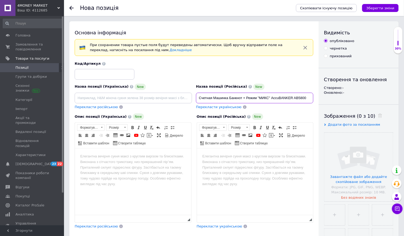
click at [213, 94] on input "Счетная Машинка Банкнот + Режим "МИКС" AccuBANKER AB5800" at bounding box center [254, 98] width 117 height 11
click at [227, 95] on input "Счетная Машинка Банкнот + Режим "МИКС" AccuBANKER AB5800" at bounding box center [254, 98] width 117 height 11
drag, startPoint x: 272, startPoint y: 98, endPoint x: 159, endPoint y: 98, distance: 112.2
click at [159, 98] on div "Назва позиції (Українська) New Перекласти російською Код/Артикул Назва позиції …" at bounding box center [194, 85] width 243 height 52
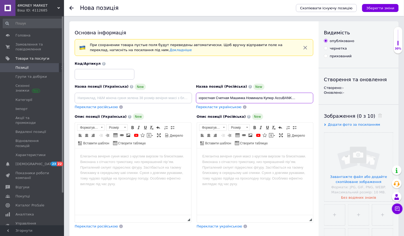
drag, startPoint x: 302, startPoint y: 99, endPoint x: 322, endPoint y: 99, distance: 19.7
click at [322, 99] on div "Основна інформація При сохранении товара пустые поля будут переведены автоматич…" at bounding box center [233, 182] width 329 height 323
type input "Высокоскоростная Счетная Машинка Номинала Купюр AccuBANKER AB5800 Сортировщик Б…"
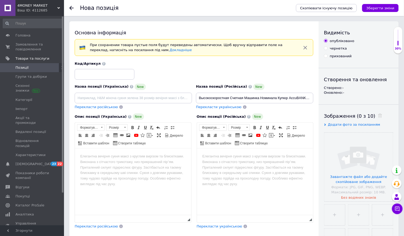
drag, startPoint x: 170, startPoint y: 104, endPoint x: 171, endPoint y: 98, distance: 6.4
click at [170, 104] on div "Назва позиції (Українська) New Перекласти російською" at bounding box center [133, 97] width 121 height 30
click at [170, 98] on input at bounding box center [133, 98] width 117 height 11
paste input "Високошвидкісна Рахункова Машинка Номіналу Купюр AccuBANKER AB5800 Сортувальник…"
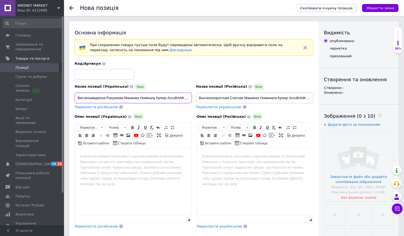
scroll to position [0, 82]
type input "Високошвидкісна Рахункова Машинка Номіналу Купюр AccuBANKER AB5800 Сортувальник…"
click at [122, 70] on input at bounding box center [105, 74] width 60 height 11
paste input "AccuBANKER AB5800"
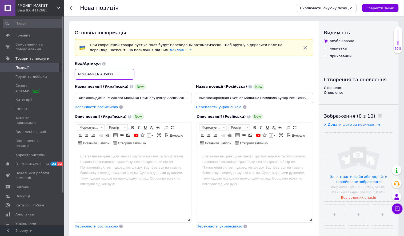
type input "AccuBANKER AB5800"
click at [245, 164] on html at bounding box center [255, 156] width 116 height 16
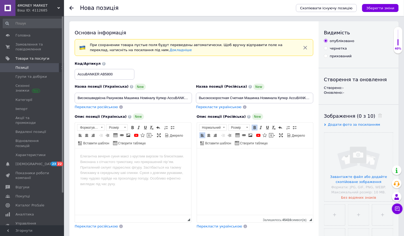
scroll to position [747, 0]
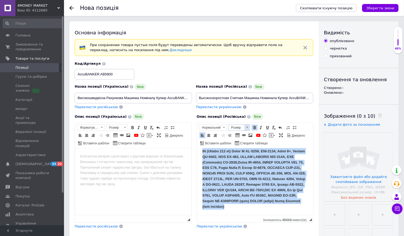
click at [240, 124] on link "Розмір" at bounding box center [239, 127] width 22 height 6
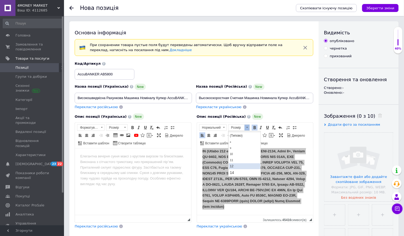
scroll to position [7, 0]
click at [240, 168] on link "14" at bounding box center [243, 171] width 31 height 6
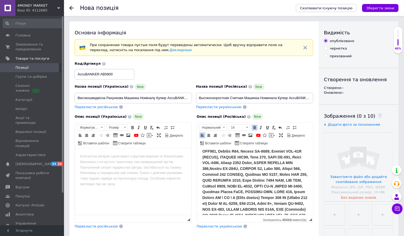
click at [133, 164] on html at bounding box center [133, 156] width 116 height 16
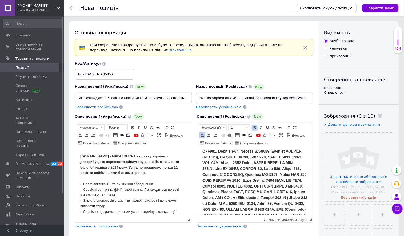
scroll to position [728, 0]
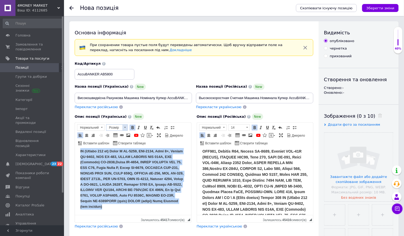
drag, startPoint x: 119, startPoint y: 129, endPoint x: 20, endPoint y: 25, distance: 143.6
click at [119, 129] on span "Розмір" at bounding box center [114, 128] width 16 height 6
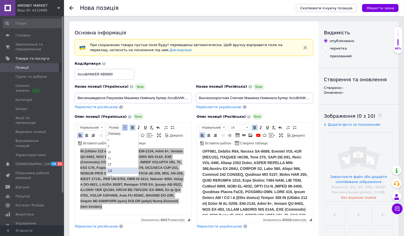
scroll to position [9, 0]
click at [124, 167] on link "14" at bounding box center [122, 170] width 31 height 6
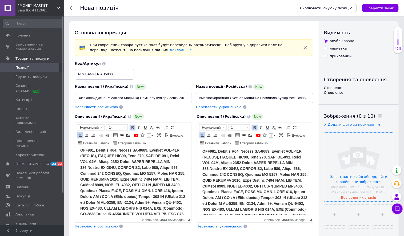
click at [357, 148] on input "file" at bounding box center [358, 167] width 69 height 69
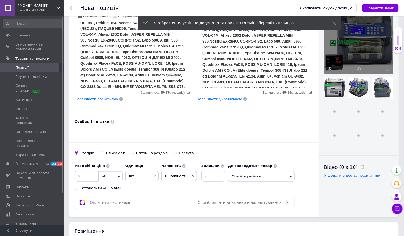
scroll to position [88, 0]
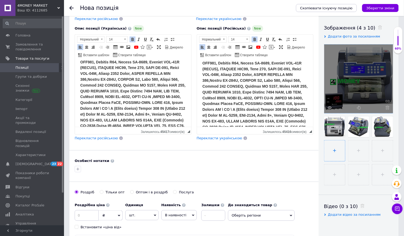
click at [345, 151] on input "file" at bounding box center [334, 150] width 21 height 21
type input "C:\fakepath\2202202401_0-600x600_0.jpg"
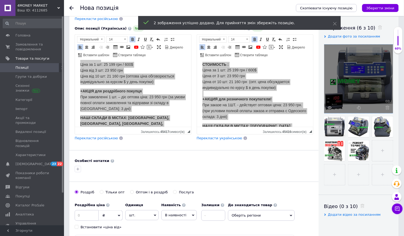
scroll to position [530, 0]
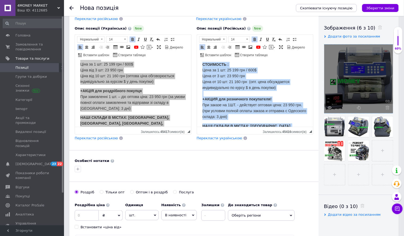
click at [236, 92] on span "СТОИМОСТЬ : Цена за 1 шт: 25 199 грн / 600$ Цена от 3 шт: 23 950 грн Цена от 10…" at bounding box center [254, 90] width 104 height 57
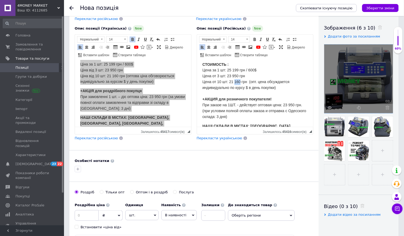
click at [236, 92] on span "СТОИМОСТЬ : Цена за 1 шт: 25 199 грн / 600$ Цена от 3 шт: 23 950 грн Цена от 10…" at bounding box center [254, 90] width 104 height 57
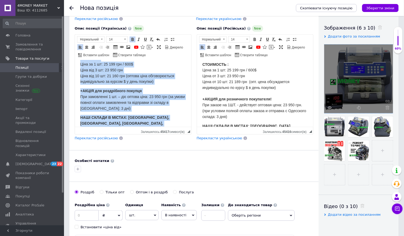
click at [116, 84] on span "ВАРТІСТЬ: Ціна за 1 шт: 25 199 грн / 600$ Ціна від 3 шт: 23 950 грн Ціна від 10…" at bounding box center [127, 69] width 94 height 27
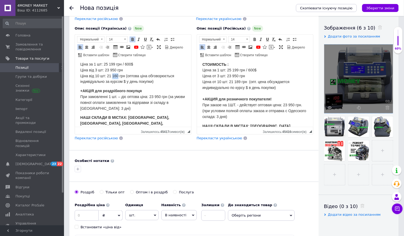
click at [116, 84] on span "ВАРТІСТЬ: Ціна за 1 шт: 25 199 грн / 600$ Ціна від 3 шт: 23 950 грн Ціна від 10…" at bounding box center [127, 69] width 94 height 27
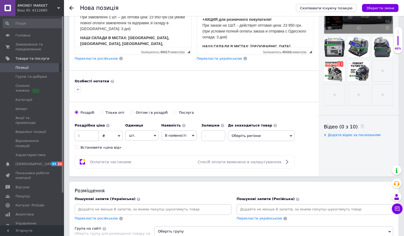
scroll to position [168, 0]
click at [81, 141] on input "2" at bounding box center [87, 135] width 24 height 11
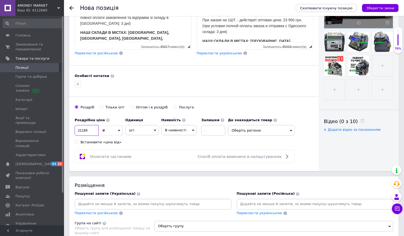
scroll to position [248, 0]
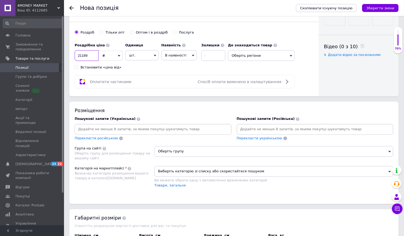
type input "21189"
click at [178, 157] on span "Оберіть групу" at bounding box center [273, 151] width 239 height 11
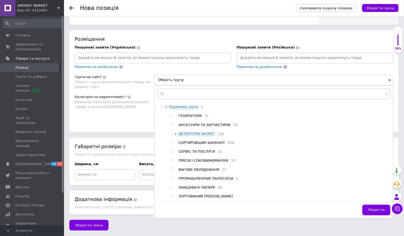
scroll to position [335, 0]
click at [170, 144] on input "radio" at bounding box center [170, 142] width 3 height 3
radio input "true"
click at [383, 212] on span "Зберегти" at bounding box center [376, 210] width 17 height 4
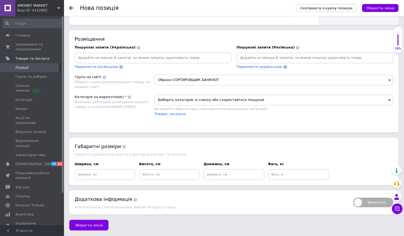
click at [160, 106] on span "Виберіть категорію зі списку або скористайтеся пошуком" at bounding box center [273, 100] width 239 height 11
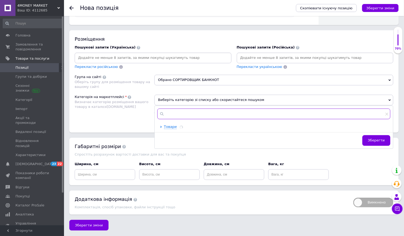
click at [184, 119] on input "text" at bounding box center [273, 114] width 233 height 11
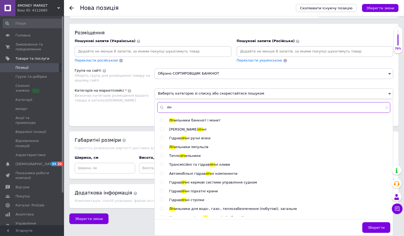
type input "ліч"
click at [161, 122] on input "radio" at bounding box center [161, 120] width 3 height 3
radio input "true"
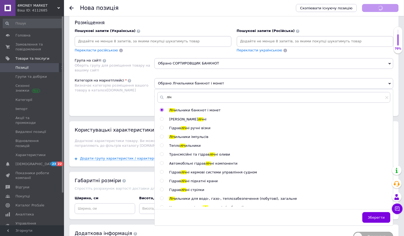
scroll to position [352, 0]
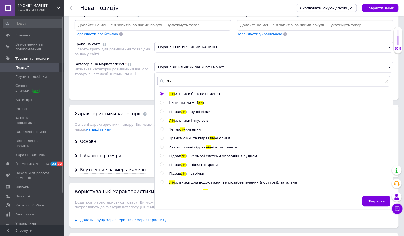
drag, startPoint x: 371, startPoint y: 219, endPoint x: 363, endPoint y: 216, distance: 8.7
click at [371, 207] on button "Зберегти" at bounding box center [376, 201] width 28 height 11
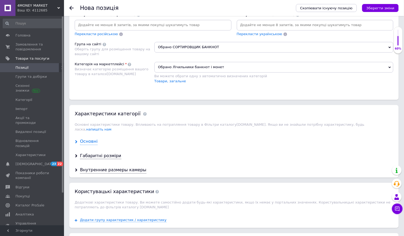
click at [83, 145] on div "Основні" at bounding box center [89, 142] width 18 height 6
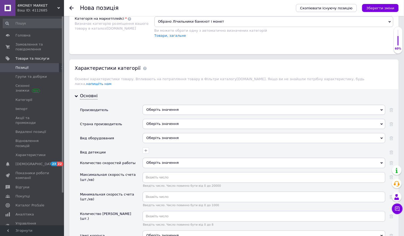
scroll to position [412, 0]
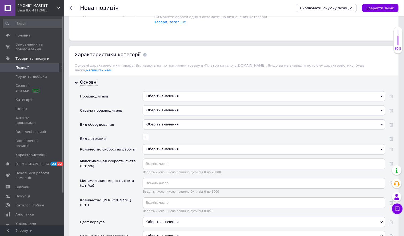
click at [156, 101] on div "Оберіть значення" at bounding box center [264, 96] width 243 height 10
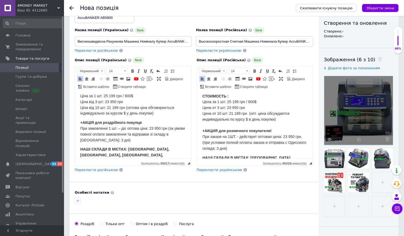
scroll to position [0, 0]
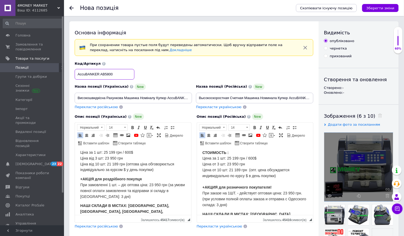
drag, startPoint x: 85, startPoint y: 75, endPoint x: 77, endPoint y: 75, distance: 7.7
click at [77, 75] on input "AccuBANKER AB5800" at bounding box center [105, 74] width 60 height 11
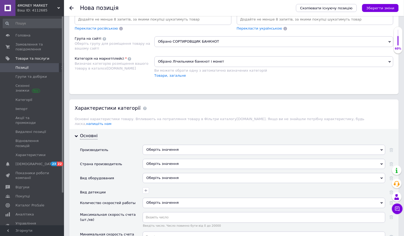
scroll to position [361, 0]
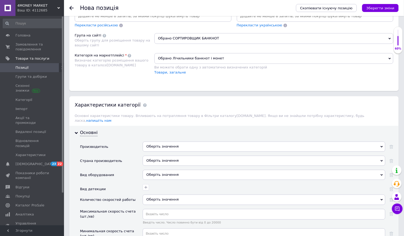
click at [170, 152] on div "Оберіть значення" at bounding box center [264, 147] width 243 height 10
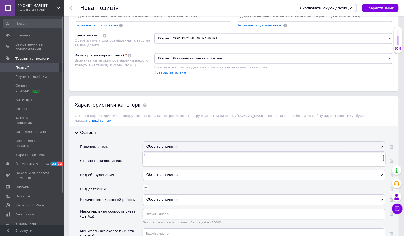
paste input "Accu"
type input "Accu"
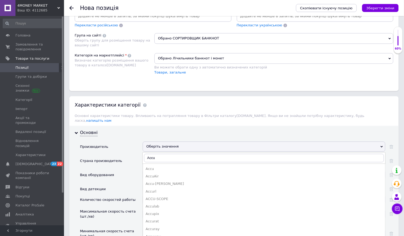
click at [163, 172] on div "Accu" at bounding box center [264, 169] width 237 height 5
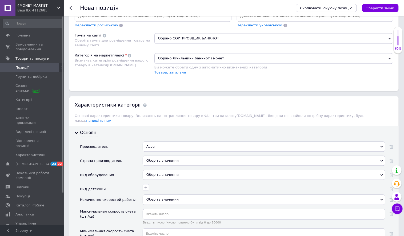
click at [164, 166] on div "Оберіть значення" at bounding box center [264, 161] width 243 height 10
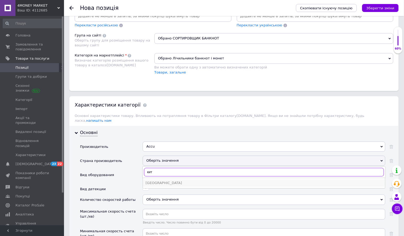
type input "кит"
click at [164, 186] on div "[GEOGRAPHIC_DATA]" at bounding box center [264, 183] width 237 height 5
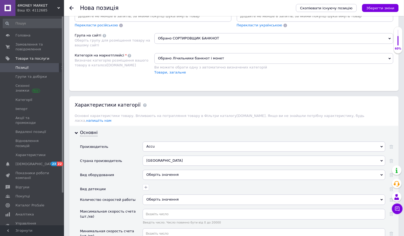
click at [170, 180] on div "Оберіть значення" at bounding box center [264, 175] width 243 height 10
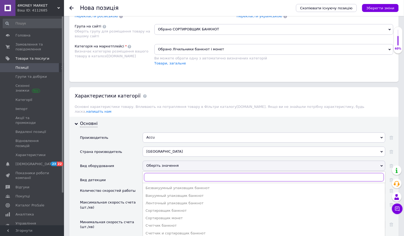
scroll to position [471, 0]
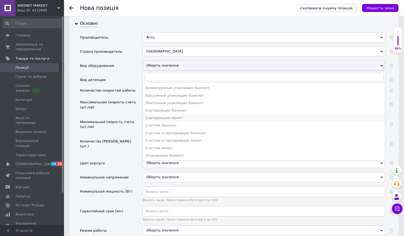
click at [175, 120] on div "Сортировщик монет" at bounding box center [264, 118] width 237 height 5
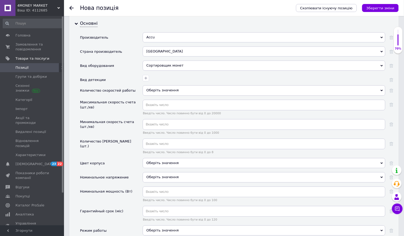
click at [170, 71] on div "Сортировщик монет" at bounding box center [264, 66] width 243 height 10
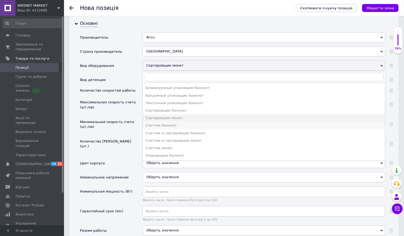
click at [176, 128] on div "Счетчик банкнот" at bounding box center [264, 125] width 237 height 5
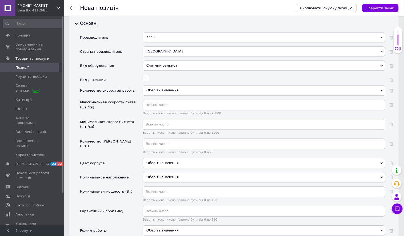
click at [178, 71] on div "Счетчик банкнот" at bounding box center [264, 66] width 243 height 10
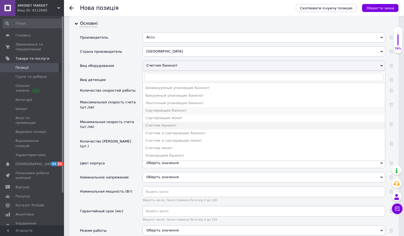
click at [177, 113] on div "Сортировщик банкнот" at bounding box center [264, 110] width 237 height 5
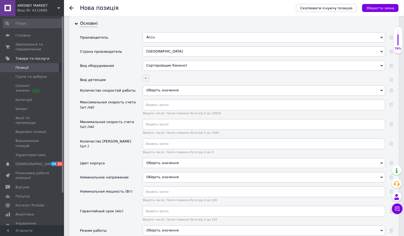
click at [145, 80] on icon "button" at bounding box center [146, 78] width 4 height 4
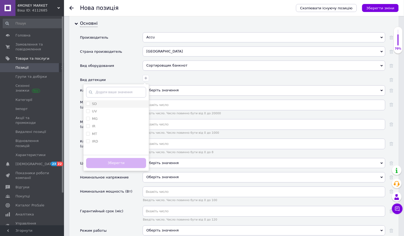
click at [120, 106] on div "SD" at bounding box center [116, 104] width 60 height 5
checkbox input "true"
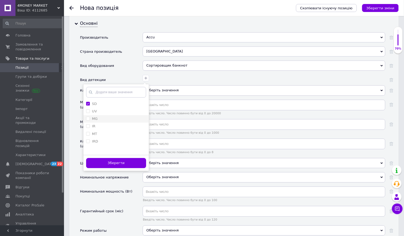
click at [119, 121] on div "MG" at bounding box center [116, 118] width 60 height 5
checkbox input "true"
click at [119, 114] on div "UV" at bounding box center [116, 111] width 60 height 5
checkbox input "true"
click at [123, 168] on button "Зберегти" at bounding box center [116, 163] width 60 height 10
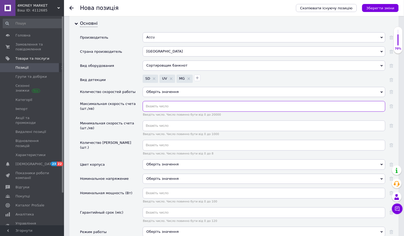
click at [158, 112] on input "text" at bounding box center [264, 106] width 243 height 11
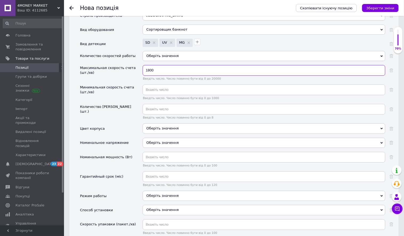
scroll to position [630, 0]
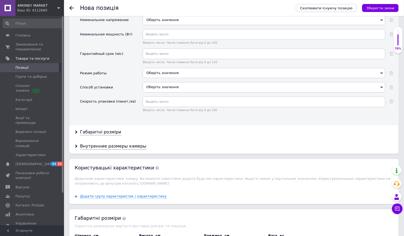
type input "1800"
click at [178, 78] on div "Оберіть значення" at bounding box center [264, 73] width 243 height 10
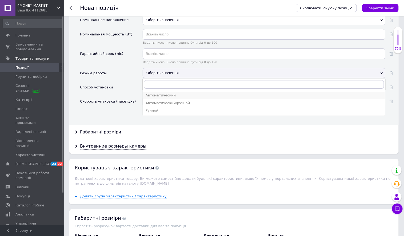
click at [174, 98] on div "Автоматический" at bounding box center [264, 95] width 237 height 5
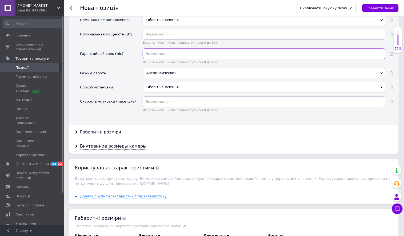
click at [172, 59] on input "text" at bounding box center [264, 54] width 243 height 11
type input "12"
click at [178, 82] on div "Автоматический Автоматический Автоматический/ручной Ручной" at bounding box center [264, 75] width 243 height 14
click at [179, 92] on div "Оберіть значення" at bounding box center [264, 87] width 243 height 10
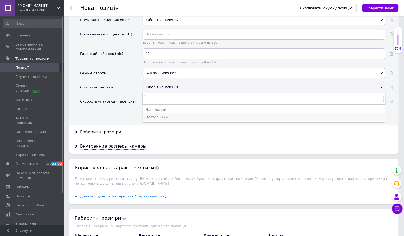
click at [199, 121] on li "Настольный" at bounding box center [264, 117] width 242 height 7
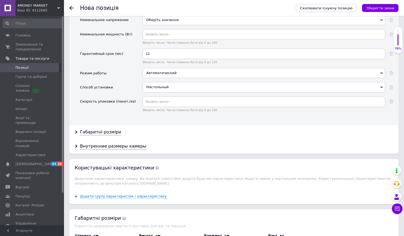
scroll to position [0, 0]
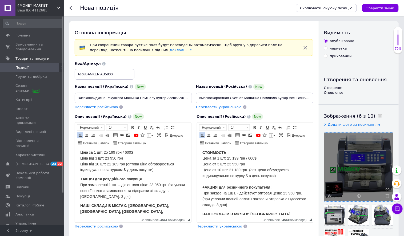
click at [383, 1] on div "Скопіювати існуючу позицію Зберегти зміни" at bounding box center [345, 8] width 108 height 16
click at [383, 4] on button "Зберегти зміни" at bounding box center [380, 8] width 37 height 8
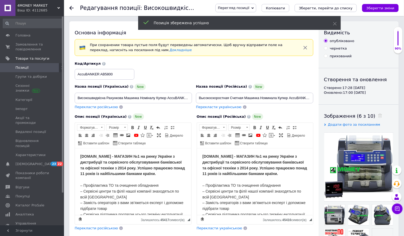
click at [256, 8] on span "Перегляд позиції" at bounding box center [235, 8] width 41 height 9
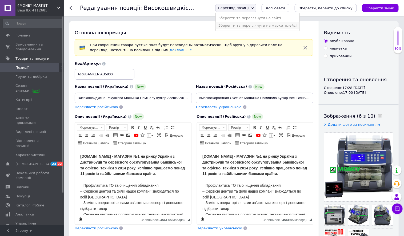
click at [259, 25] on li "Зберегти та переглянути на маркетплейсі" at bounding box center [257, 25] width 83 height 7
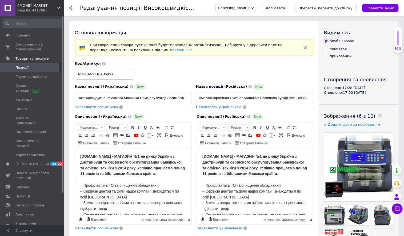
click at [46, 9] on div "Ваш ID: 4112685" at bounding box center [40, 10] width 47 height 5
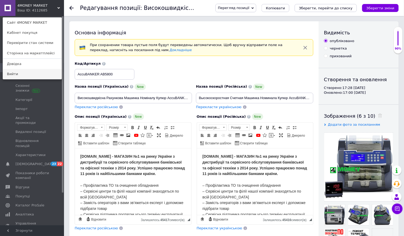
click at [42, 75] on link "Вийти" at bounding box center [32, 74] width 59 height 10
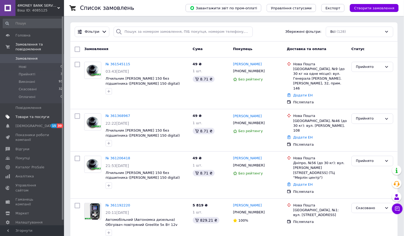
click at [33, 119] on span "Товари та послуги" at bounding box center [32, 117] width 34 height 5
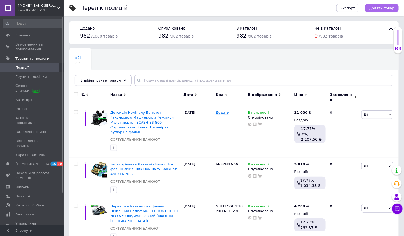
click at [386, 8] on span "Додати товар" at bounding box center [381, 8] width 25 height 4
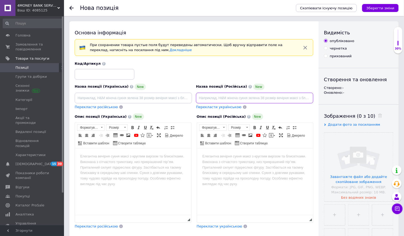
click at [236, 101] on input at bounding box center [254, 98] width 117 height 11
paste input "Счетная Машинка Банкнот + Режим "МИКС" AccuBANKER AB5800 Счетчик с Автоматическ…"
drag, startPoint x: 224, startPoint y: 96, endPoint x: 330, endPoint y: 97, distance: 105.8
click at [330, 97] on div "Основна інформація При сохранении товара пустые поля будут переведены автоматич…" at bounding box center [233, 182] width 329 height 323
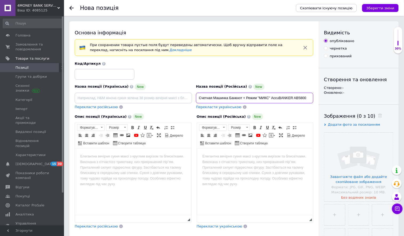
scroll to position [0, 0]
drag, startPoint x: 272, startPoint y: 97, endPoint x: 252, endPoint y: 115, distance: 27.5
click at [202, 96] on input "Счетная Машинка Банкнот + Режим "МИКС" AccuBANKER AB5800" at bounding box center [254, 98] width 117 height 11
drag, startPoint x: 292, startPoint y: 96, endPoint x: 334, endPoint y: 100, distance: 42.3
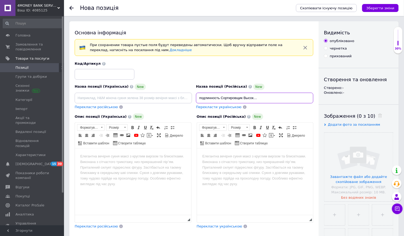
click at [334, 100] on div "Основна інформація При сохранении товара пустые поля будут переведены автоматич…" at bounding box center [233, 182] width 329 height 323
click at [312, 97] on input "Мшинка для проверки валют на подлинность Сортировщик Высокоскоростной AccuBANKE…" at bounding box center [254, 98] width 117 height 11
drag, startPoint x: 247, startPoint y: 98, endPoint x: 330, endPoint y: 96, distance: 83.4
click at [331, 97] on div "Основна інформація При сохранении товара пустые поля будут переведены автоматич…" at bounding box center [233, 182] width 329 height 323
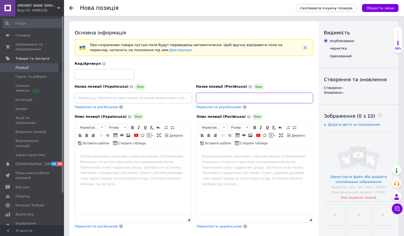
scroll to position [0, 0]
click at [202, 98] on input "Мшинка для проверки валют на подлинность Сортировщик Высокоскоростной AccuBANKE…" at bounding box center [254, 98] width 117 height 11
click at [217, 98] on input "Машинка для проверки валют на подлинность Сортировщик Высокоскоростной AccuBANK…" at bounding box center [254, 98] width 117 height 11
type input "Машинка для проверки валют на подлинность Сортировщик Высокоскоростной AccuBANK…"
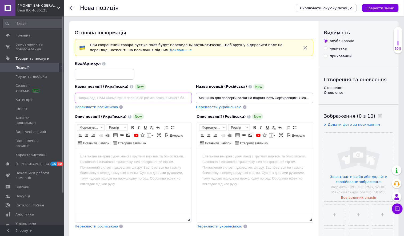
click at [183, 99] on input at bounding box center [133, 98] width 117 height 11
paste input "Мшинка для перевірки валют на справжність Сортувальник Високошвидкісний AccuBAN…"
drag, startPoint x: 92, startPoint y: 98, endPoint x: 84, endPoint y: 97, distance: 8.0
click at [74, 96] on div "Назва позиції (Українська) New Мшинка для перевірки валют на справжність Сортув…" at bounding box center [133, 97] width 121 height 30
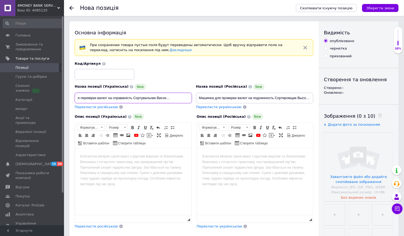
scroll to position [0, 0]
click at [81, 97] on input "Мшинка для перевірки валют на справжність Сортувальник Високошвидкісний AccuBAN…" at bounding box center [133, 98] width 117 height 11
drag, startPoint x: 108, startPoint y: 98, endPoint x: 81, endPoint y: 98, distance: 27.2
click at [81, 98] on input "Машинка для перевірки валют на справжність Сортувальник Високошвидкісний AccuBA…" at bounding box center [133, 98] width 117 height 11
click at [103, 98] on input "Машинка для перевірки валют на справжність Сортувальник Високошвидкісний AccuBA…" at bounding box center [133, 98] width 117 height 11
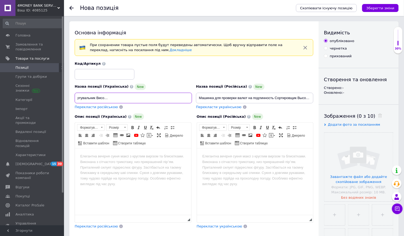
scroll to position [0, 113]
drag, startPoint x: 93, startPoint y: 98, endPoint x: 153, endPoint y: 94, distance: 60.1
click at [153, 94] on input "Машинка для перевірки валют на справжність Сортувальник Високошвидкісний AccuBA…" at bounding box center [133, 98] width 117 height 11
drag, startPoint x: 155, startPoint y: 99, endPoint x: 73, endPoint y: 96, distance: 82.1
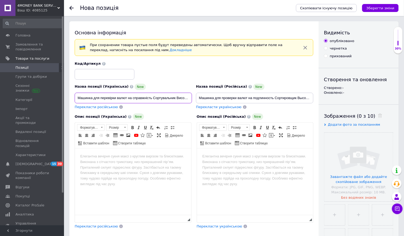
click at [73, 96] on div "Назва позиції (Українська) New Машинка для перевірки валют на справжність Сорту…" at bounding box center [133, 97] width 121 height 30
type input "Машинка для перевірки валют на справжність Сортувальник Високошвидкісний AccuBA…"
click at [93, 78] on input at bounding box center [105, 74] width 60 height 11
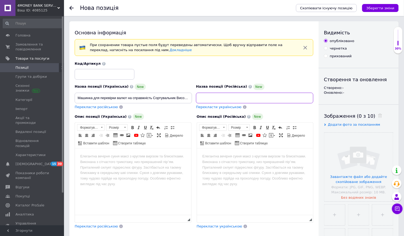
drag, startPoint x: 273, startPoint y: 98, endPoint x: 353, endPoint y: 106, distance: 79.6
click at [355, 107] on div "Основна інформація При сохранении товара пустые поля будут переведены автоматич…" at bounding box center [233, 182] width 329 height 323
click at [258, 96] on input "Машинка для проверки валют на подлинность Сортировщик Высокоскоростной AccuBANK…" at bounding box center [254, 98] width 117 height 11
drag, startPoint x: 253, startPoint y: 98, endPoint x: 219, endPoint y: 97, distance: 34.1
click at [219, 97] on input "Машинка для проверки валют на подлинность Сортировщик Высокоскоростной AccuBANK…" at bounding box center [254, 98] width 117 height 11
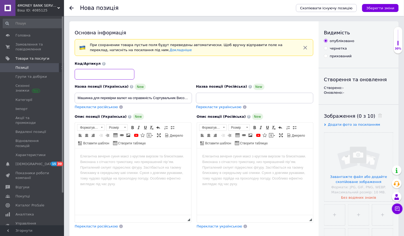
click at [122, 75] on input at bounding box center [105, 74] width 60 height 11
paste input "AccuBANKER AB5800"
type input "AccuBANKER AB5800"
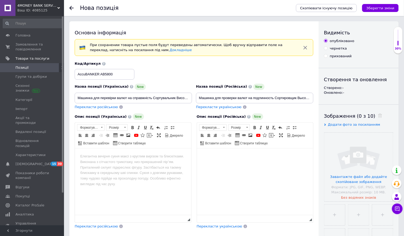
click at [255, 160] on html at bounding box center [255, 156] width 116 height 16
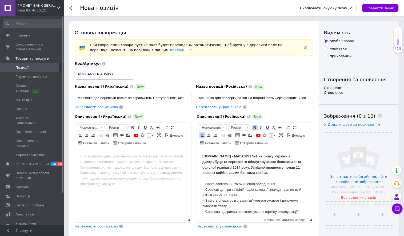
scroll to position [747, 0]
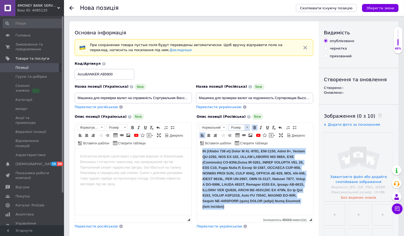
click at [242, 128] on span "Розмір" at bounding box center [236, 128] width 16 height 6
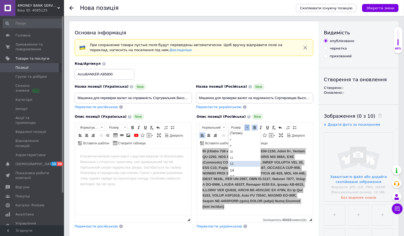
scroll to position [9, 0]
click at [249, 167] on link "14" at bounding box center [243, 170] width 31 height 6
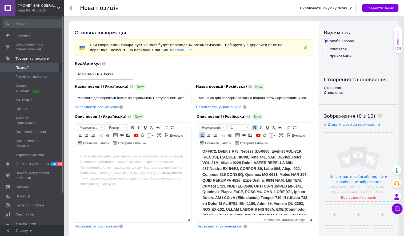
click at [156, 164] on html at bounding box center [133, 156] width 116 height 16
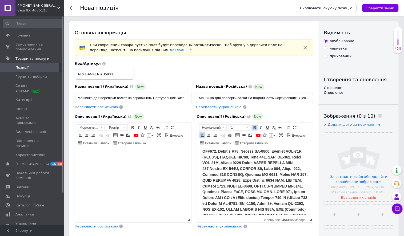
scroll to position [728, 0]
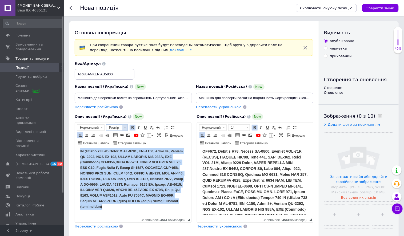
click at [113, 127] on span "Розмір" at bounding box center [114, 128] width 16 height 6
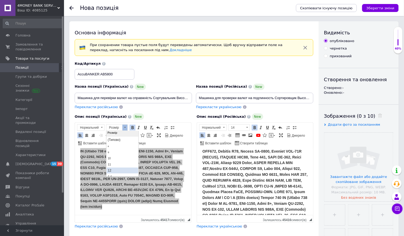
scroll to position [3, 0]
click at [122, 173] on link "14" at bounding box center [122, 175] width 31 height 6
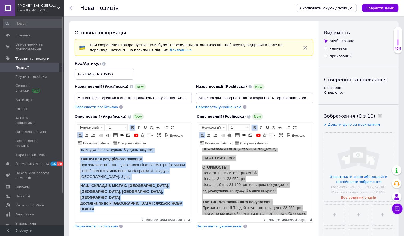
scroll to position [531, 0]
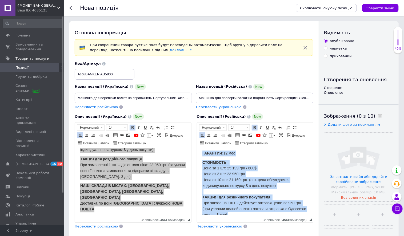
click at [234, 189] on span "СТОИМОСТЬ : Цена за 1 шт: 25 199 грн / 600$ Цена от 3 шт: 23 950 грн Цена от 10…" at bounding box center [254, 188] width 104 height 57
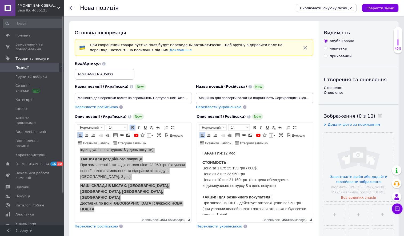
click at [236, 189] on span "СТОИМОСТЬ : Цена за 1 шт: 25 199 грн / 600$ Цена от 3 шт: 23 950 грн Цена от 10…" at bounding box center [254, 188] width 104 height 57
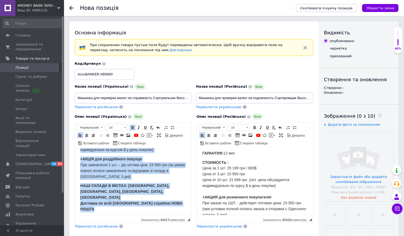
click at [112, 152] on span "ВАРТІСТЬ: Ціна за 1 шт: 25 199 грн / 600$ Ціна від 3 шт: 23 950 грн Ціна від 10…" at bounding box center [127, 137] width 94 height 27
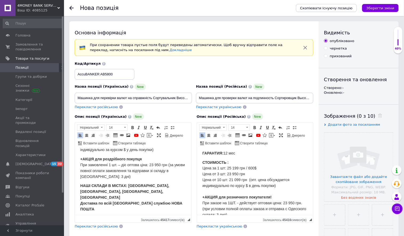
click at [113, 152] on span "ВАРТІСТЬ: Ціна за 1 шт: 25 199 грн / 600$ Ціна від 3 шт: 23 950 грн Ціна від 10…" at bounding box center [127, 137] width 94 height 27
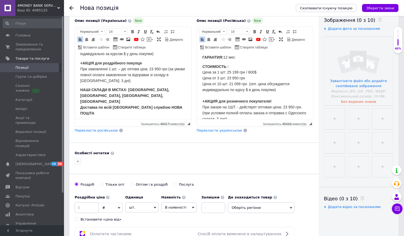
scroll to position [110, 0]
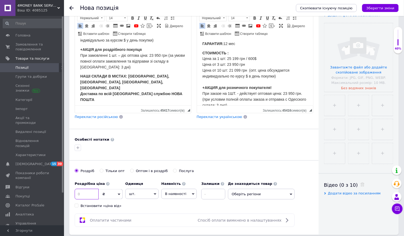
click at [87, 200] on input at bounding box center [87, 194] width 24 height 11
type input "21099"
click at [355, 43] on input "file" at bounding box center [358, 57] width 69 height 69
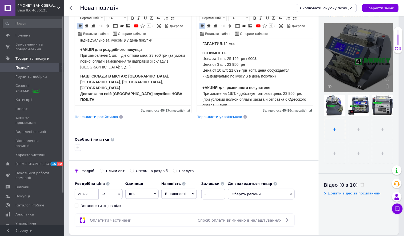
click at [345, 131] on input "file" at bounding box center [334, 129] width 21 height 21
type input "C:\fakepath\2202202401_0-600x600_0.jpg"
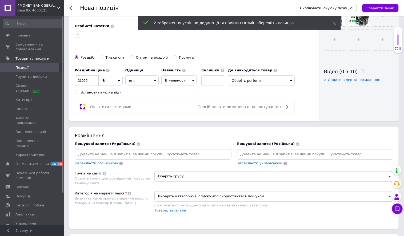
click at [181, 182] on span "Оберіть групу" at bounding box center [273, 176] width 239 height 11
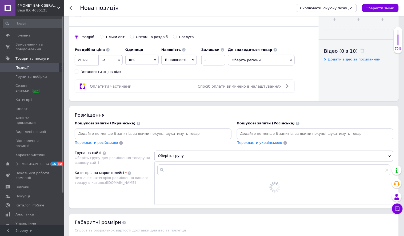
scroll to position [303, 0]
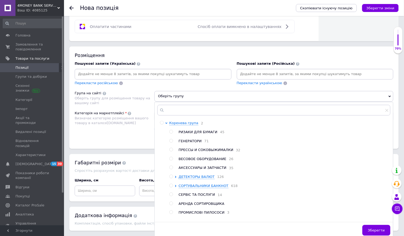
click at [170, 188] on input "radio" at bounding box center [170, 185] width 3 height 3
radio input "true"
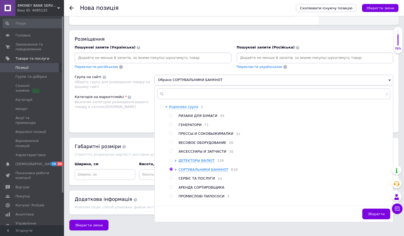
scroll to position [342, 0]
click at [369, 212] on button "Зберегти" at bounding box center [376, 214] width 28 height 11
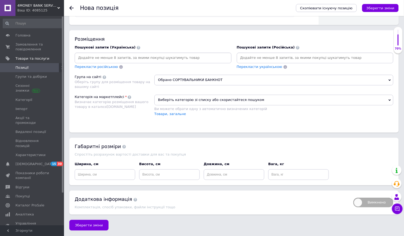
click at [201, 97] on span "Виберіть категорію зі списку або скористайтеся пошуком" at bounding box center [273, 100] width 239 height 11
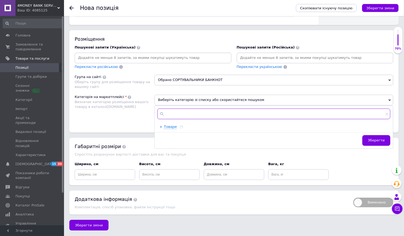
click at [202, 114] on input "text" at bounding box center [273, 114] width 233 height 11
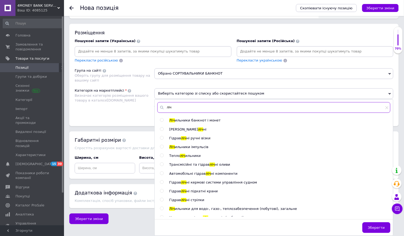
type input "ліч"
drag, startPoint x: 162, startPoint y: 128, endPoint x: 184, endPoint y: 136, distance: 24.5
click at [162, 122] on input "radio" at bounding box center [161, 120] width 3 height 3
radio input "true"
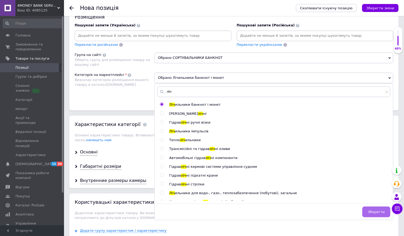
click at [370, 217] on button "Зберегти" at bounding box center [376, 212] width 28 height 11
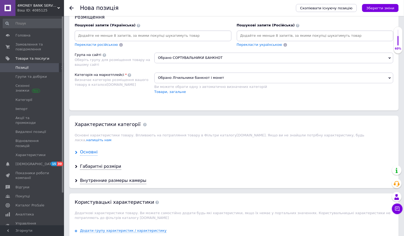
click at [96, 156] on div "Основні" at bounding box center [89, 153] width 18 height 6
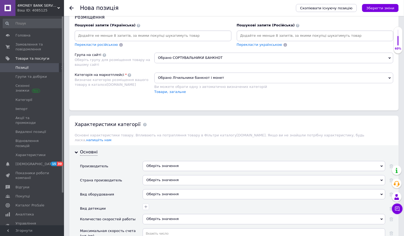
click at [175, 171] on div "Оберіть значення" at bounding box center [264, 166] width 243 height 10
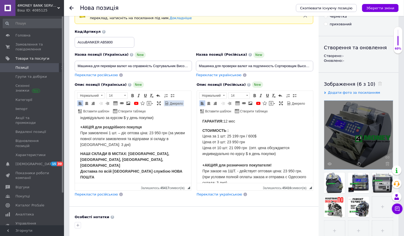
scroll to position [0, 0]
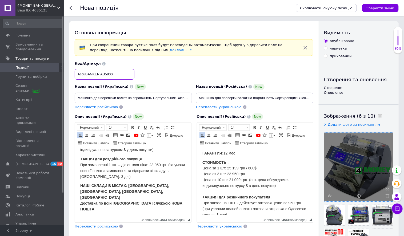
drag, startPoint x: 85, startPoint y: 73, endPoint x: 75, endPoint y: 73, distance: 10.7
click at [75, 73] on input "AccuBANKER AB5800" at bounding box center [105, 74] width 60 height 11
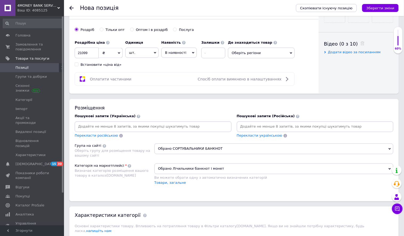
scroll to position [377, 0]
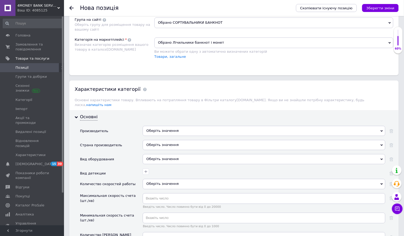
click at [159, 136] on div "Оберіть значення" at bounding box center [264, 131] width 243 height 10
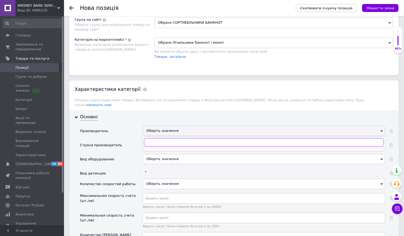
paste input "Accu"
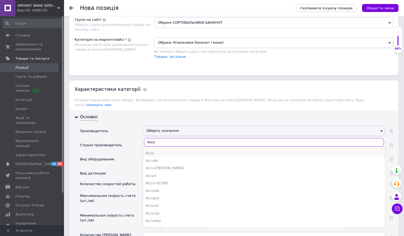
type input "Accu"
click at [161, 156] on div "Accu" at bounding box center [264, 153] width 237 height 5
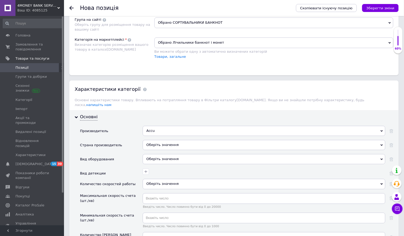
click at [162, 150] on div "Оберіть значення" at bounding box center [264, 145] width 243 height 10
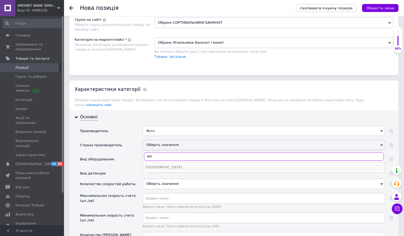
type input "кит"
click at [168, 170] on div "[GEOGRAPHIC_DATA]" at bounding box center [264, 167] width 237 height 5
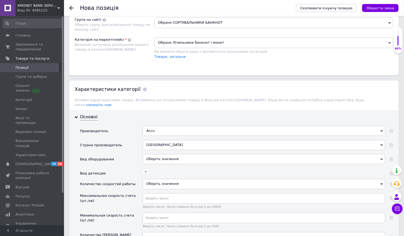
click at [152, 175] on div at bounding box center [263, 171] width 244 height 8
click at [148, 175] on button "button" at bounding box center [146, 171] width 6 height 6
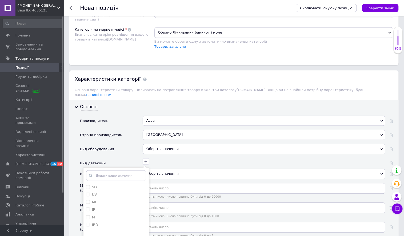
scroll to position [393, 0]
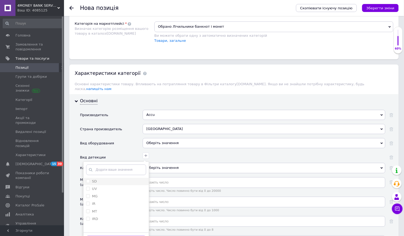
click at [127, 184] on div "SD" at bounding box center [116, 181] width 60 height 5
checkbox input "true"
click at [125, 193] on li "UV" at bounding box center [115, 188] width 65 height 7
checkbox input "true"
click at [123, 200] on li "MG" at bounding box center [115, 196] width 65 height 7
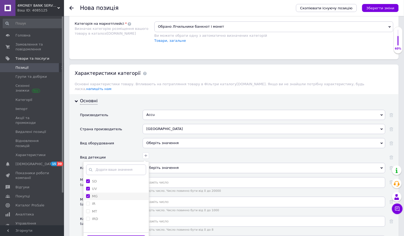
checkbox input "true"
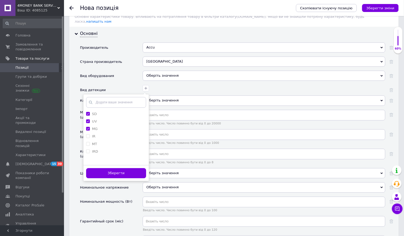
scroll to position [461, 0]
click at [126, 178] on button "Зберегти" at bounding box center [116, 172] width 60 height 10
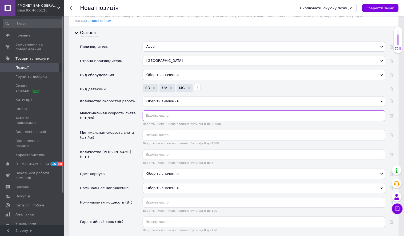
click at [158, 121] on input "text" at bounding box center [264, 115] width 243 height 11
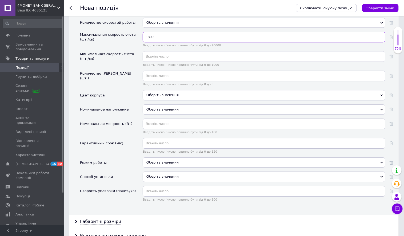
type input "1800"
click at [165, 149] on input "text" at bounding box center [264, 143] width 243 height 11
type input "12"
click at [163, 168] on div "Оберіть значення" at bounding box center [264, 163] width 243 height 10
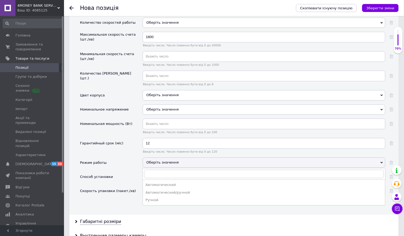
click at [166, 199] on ul "Автоматический Автоматический/ручной Ручной" at bounding box center [264, 193] width 243 height 26
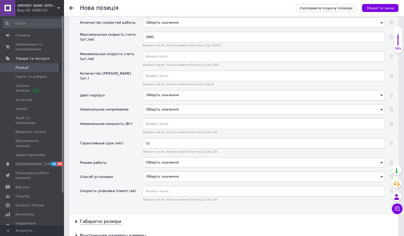
click at [167, 186] on div "Оберіть значення" at bounding box center [264, 179] width 243 height 14
click at [170, 168] on div "Оберіть значення" at bounding box center [264, 163] width 243 height 10
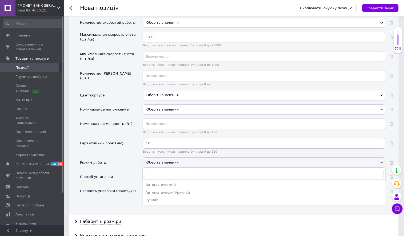
click at [139, 172] on div "Режим работы" at bounding box center [111, 165] width 63 height 14
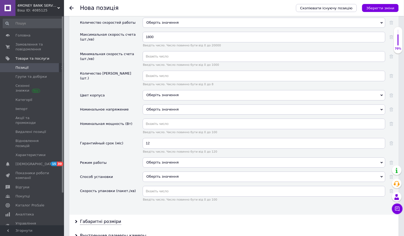
click at [156, 168] on div "Оберіть значення" at bounding box center [264, 163] width 243 height 10
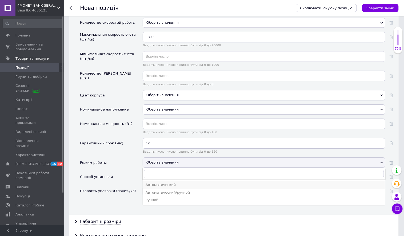
click at [159, 187] on div "Автоматический" at bounding box center [264, 185] width 237 height 5
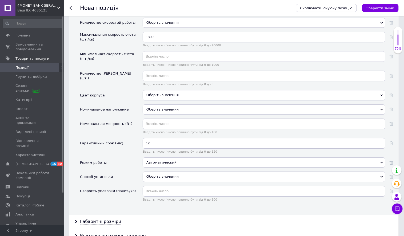
click at [162, 182] on div "Оберіть значення" at bounding box center [264, 177] width 243 height 10
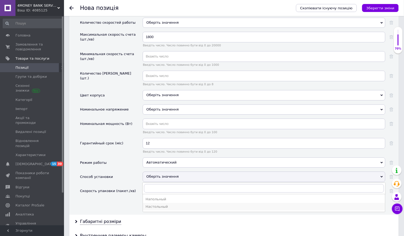
click at [167, 209] on div "Настольный" at bounding box center [264, 206] width 237 height 5
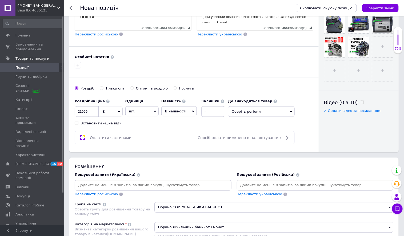
scroll to position [0, 0]
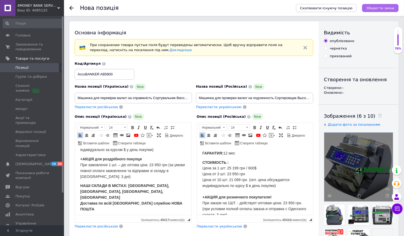
click at [372, 10] on button "Зберегти зміни" at bounding box center [380, 8] width 37 height 8
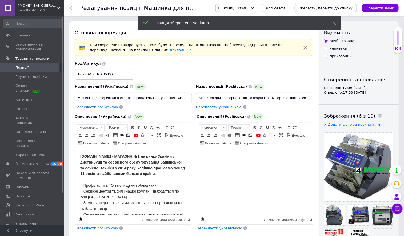
click at [249, 6] on span "Перегляд позиції" at bounding box center [233, 8] width 31 height 4
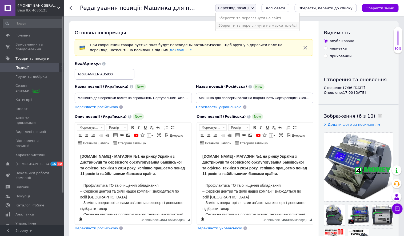
click at [259, 28] on li "Зберегти та переглянути на маркетплейсі" at bounding box center [257, 25] width 83 height 7
